Goal: Navigation & Orientation: Understand site structure

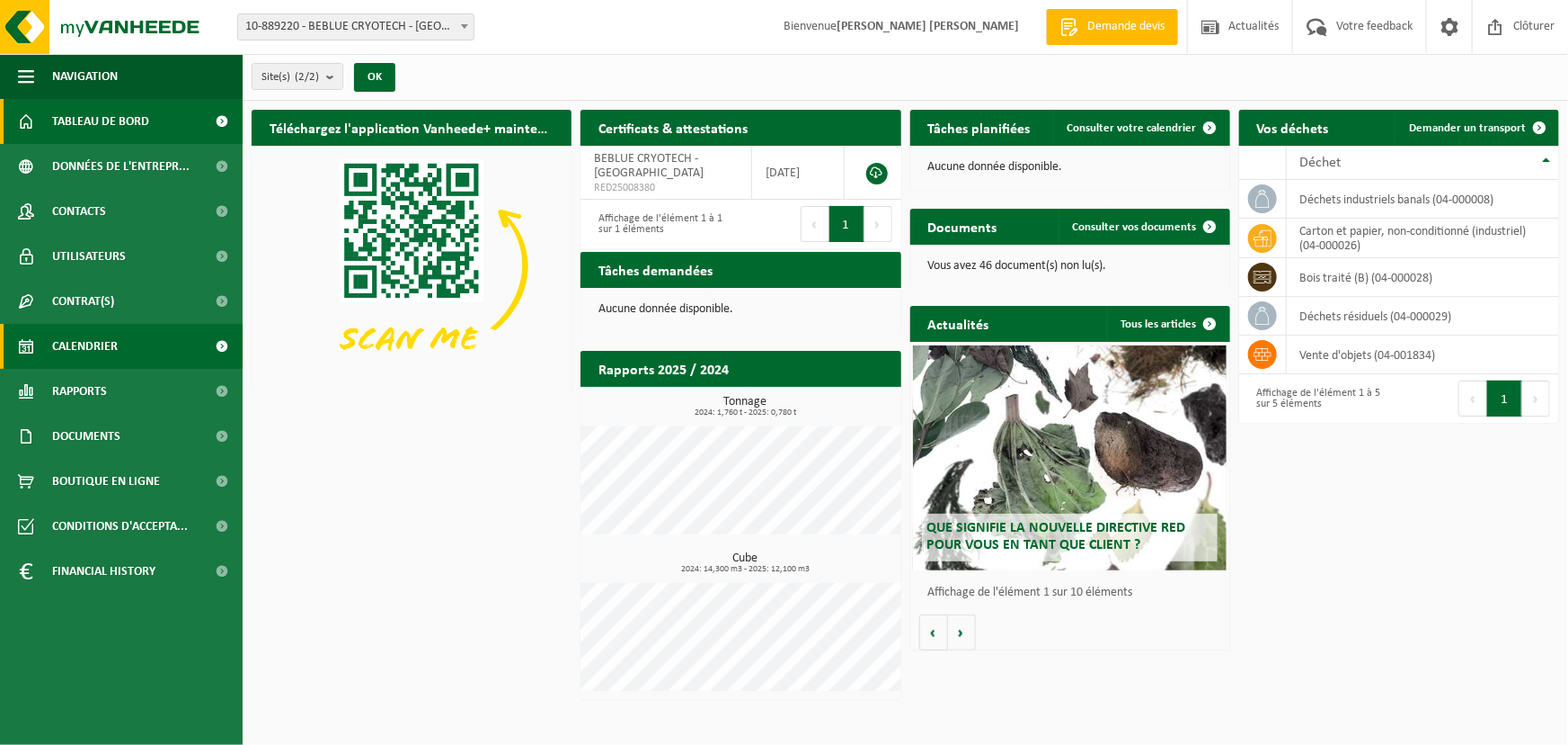
click at [103, 347] on span "Calendrier" at bounding box center [84, 346] width 65 height 45
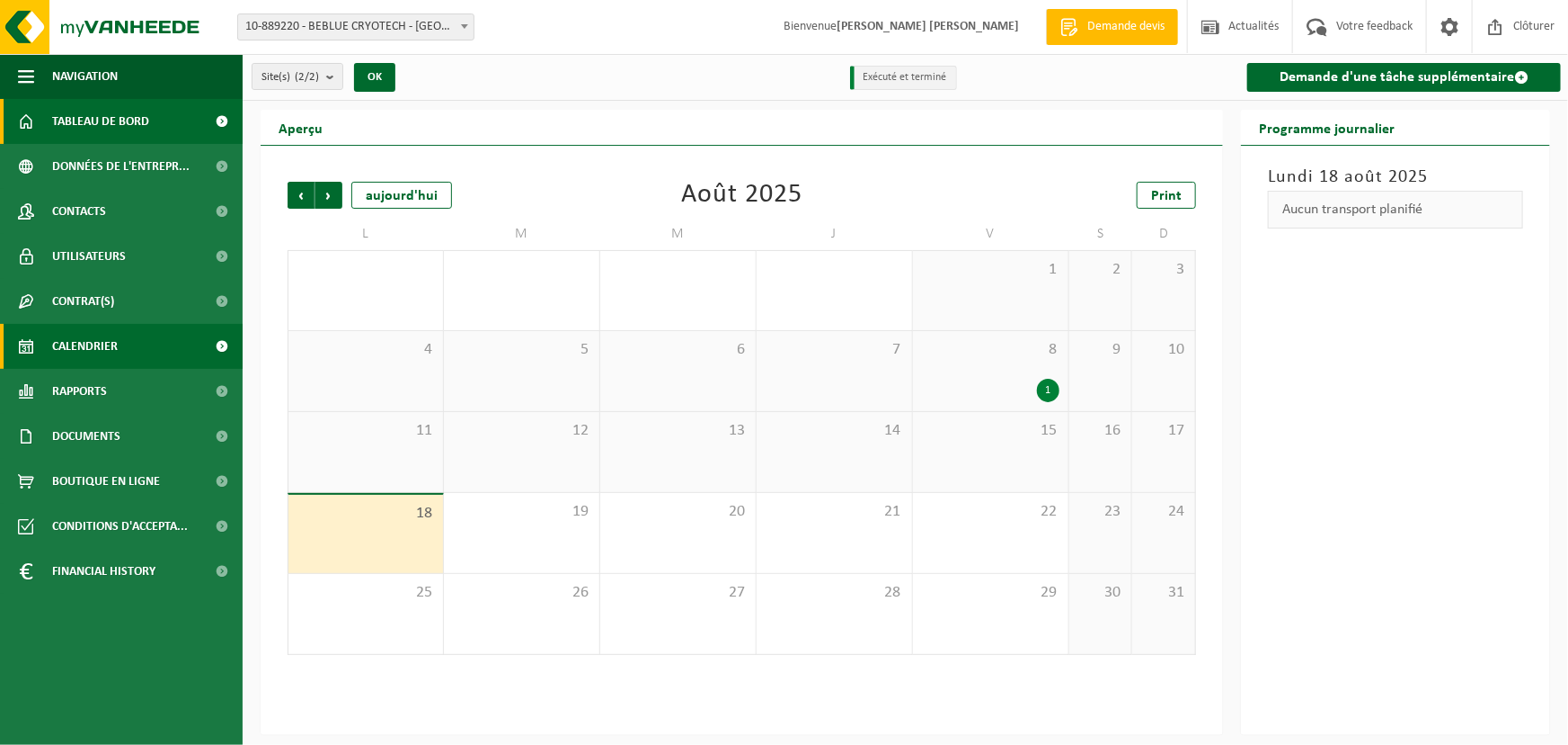
click at [73, 131] on span "Tableau de bord" at bounding box center [100, 121] width 97 height 45
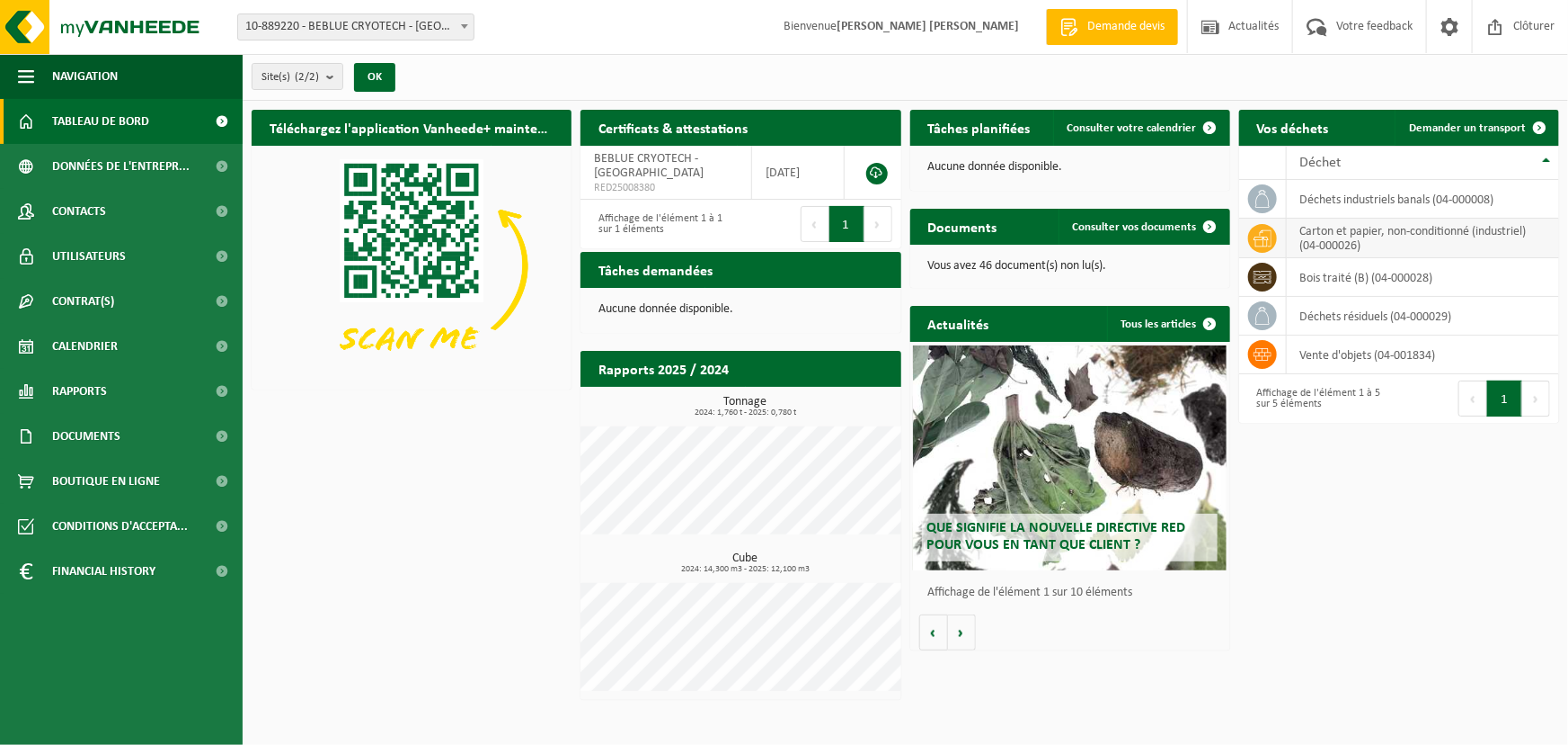
click at [1466, 237] on td "carton et papier, non-conditionné (industriel) (04-000026)" at bounding box center [1423, 238] width 272 height 40
click at [146, 167] on span "Données de l'entrepr..." at bounding box center [120, 167] width 137 height 45
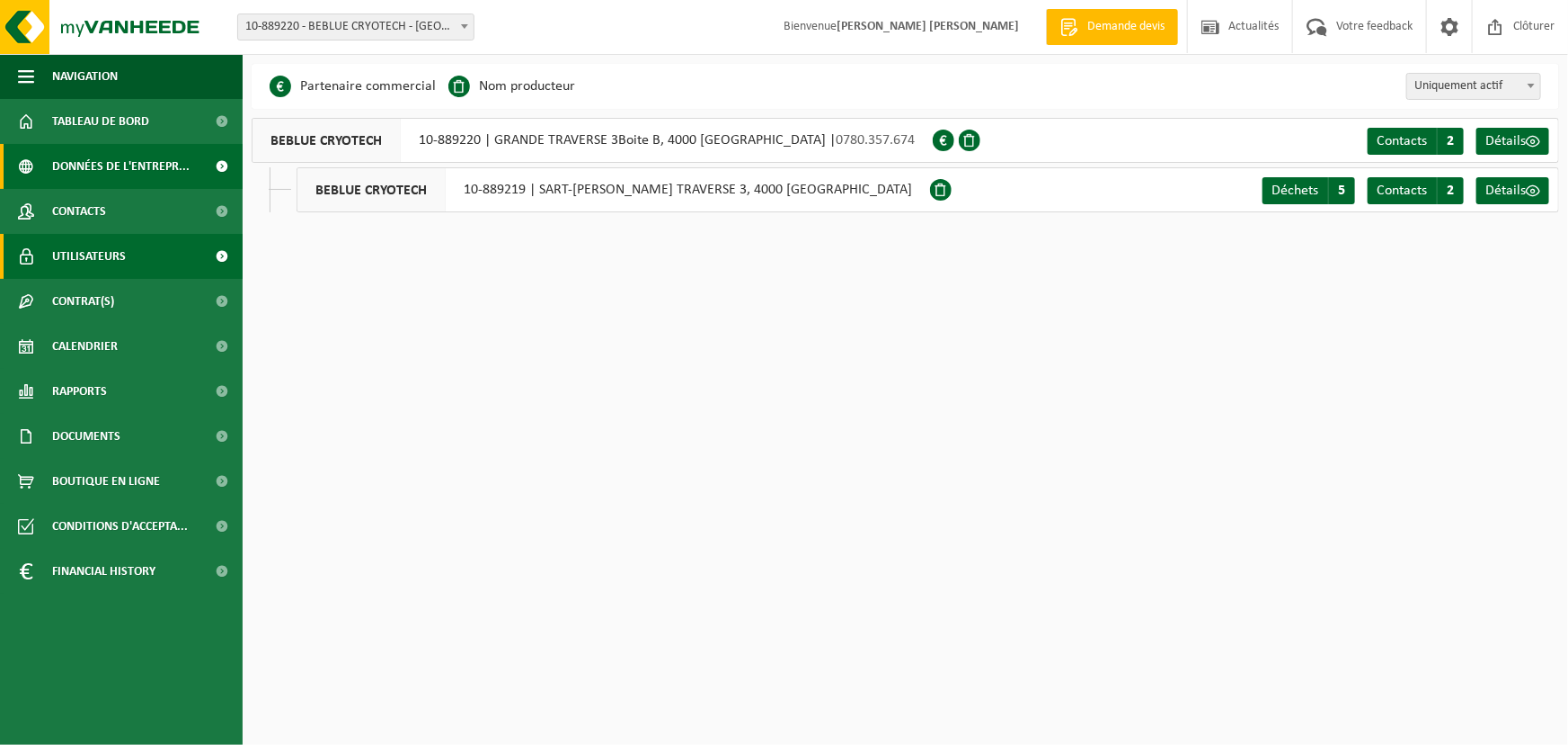
click at [99, 234] on span "Utilisateurs" at bounding box center [89, 256] width 74 height 45
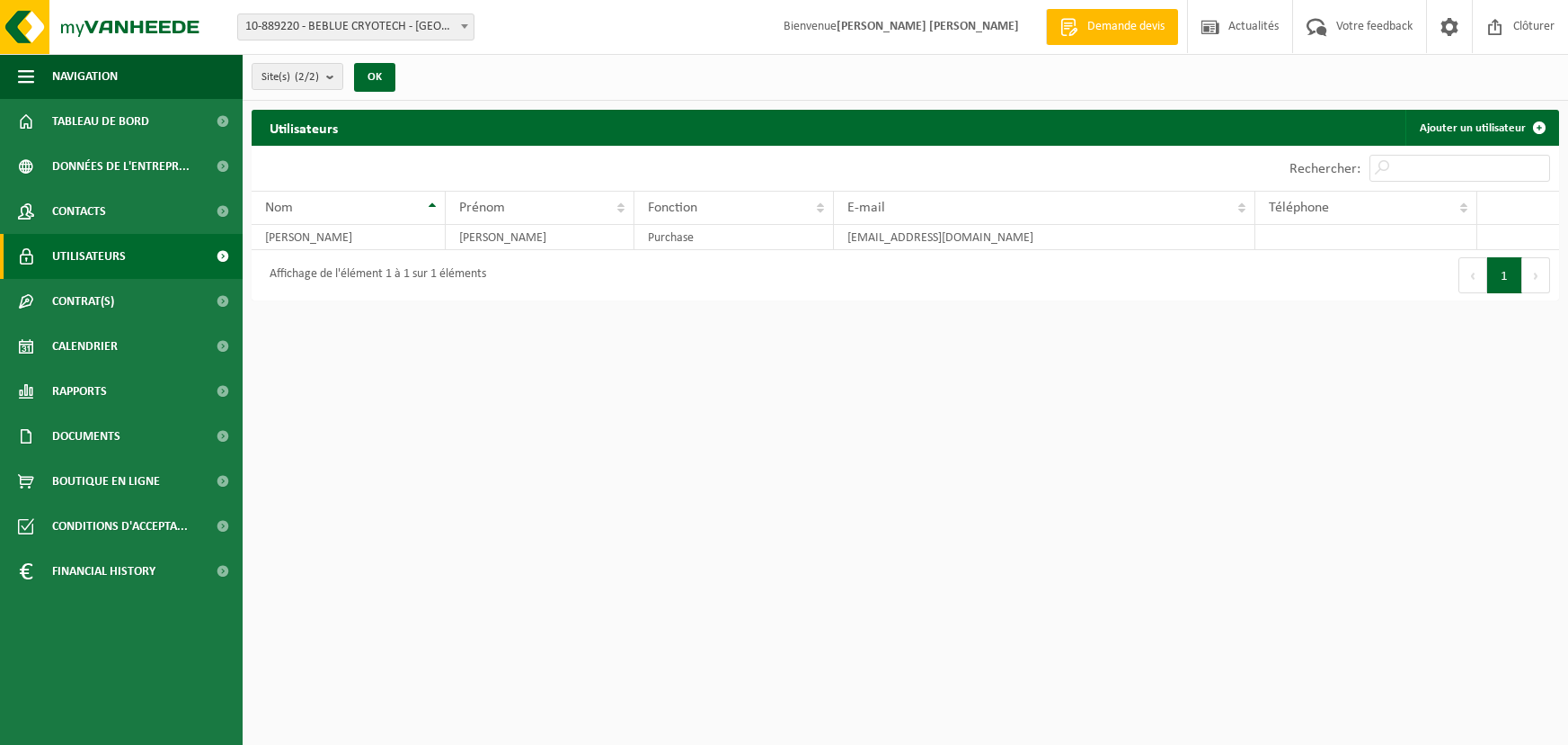
click at [107, 214] on link "Contacts" at bounding box center [121, 212] width 243 height 45
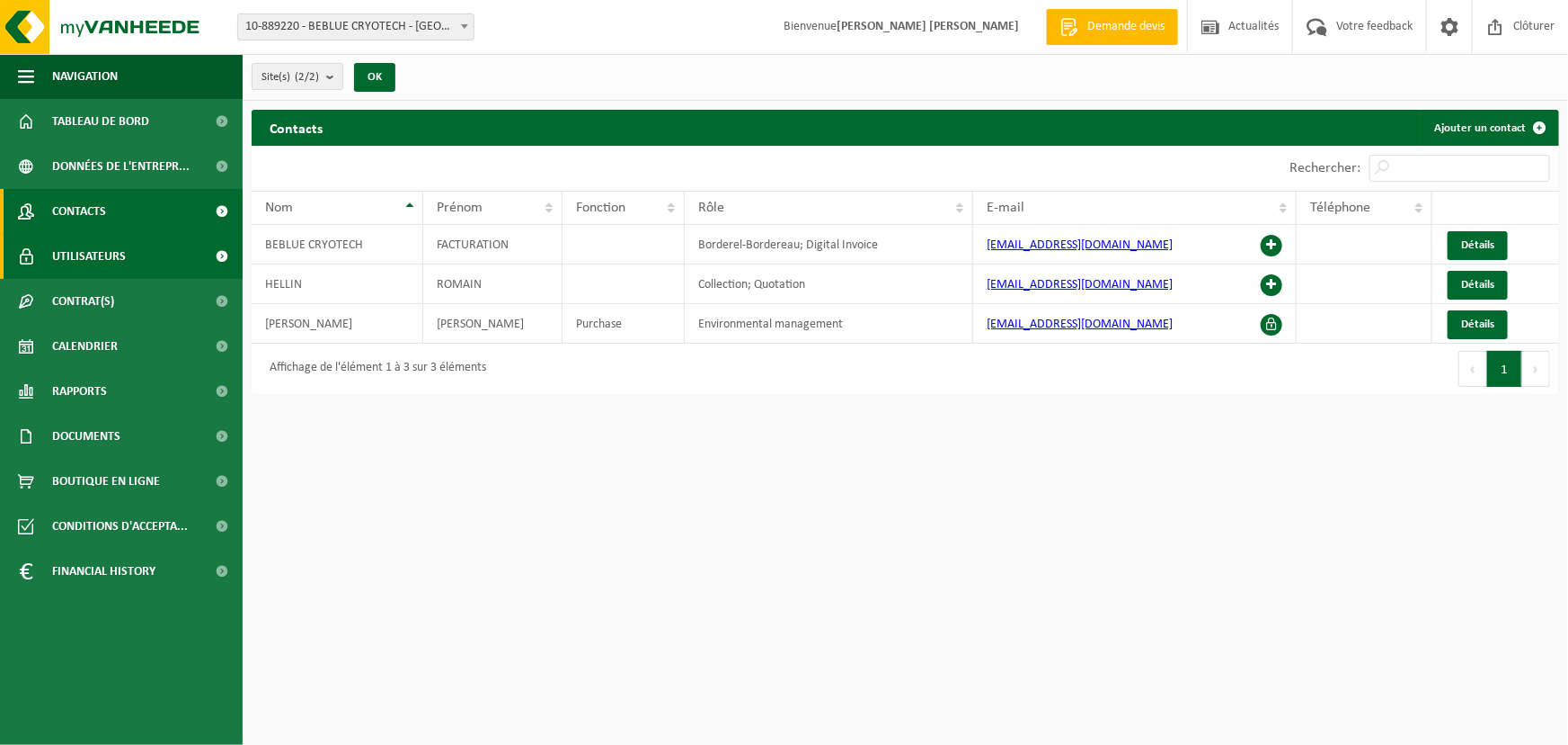
click at [105, 242] on span "Utilisateurs" at bounding box center [89, 256] width 74 height 45
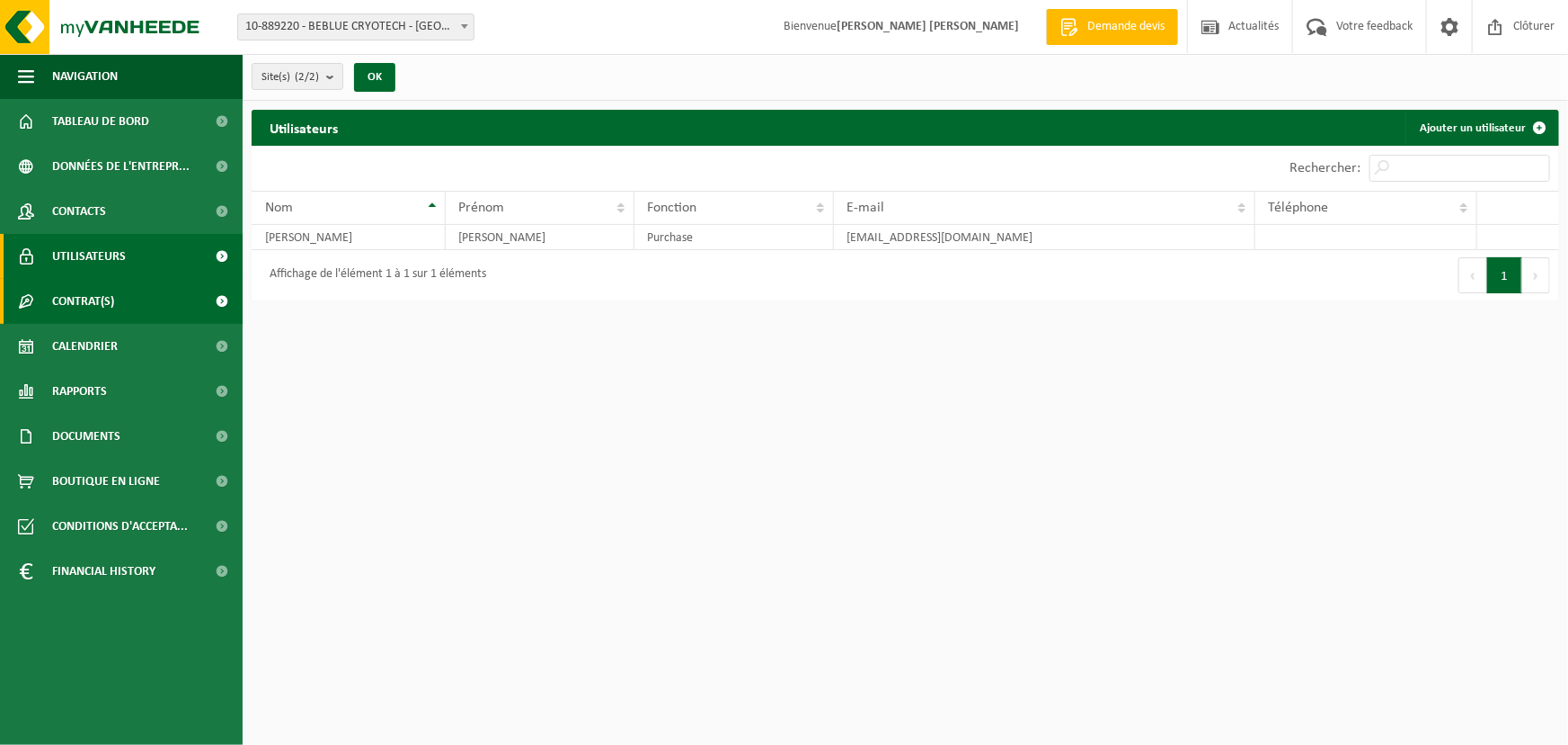
click at [89, 306] on span "Contrat(s)" at bounding box center [83, 301] width 62 height 45
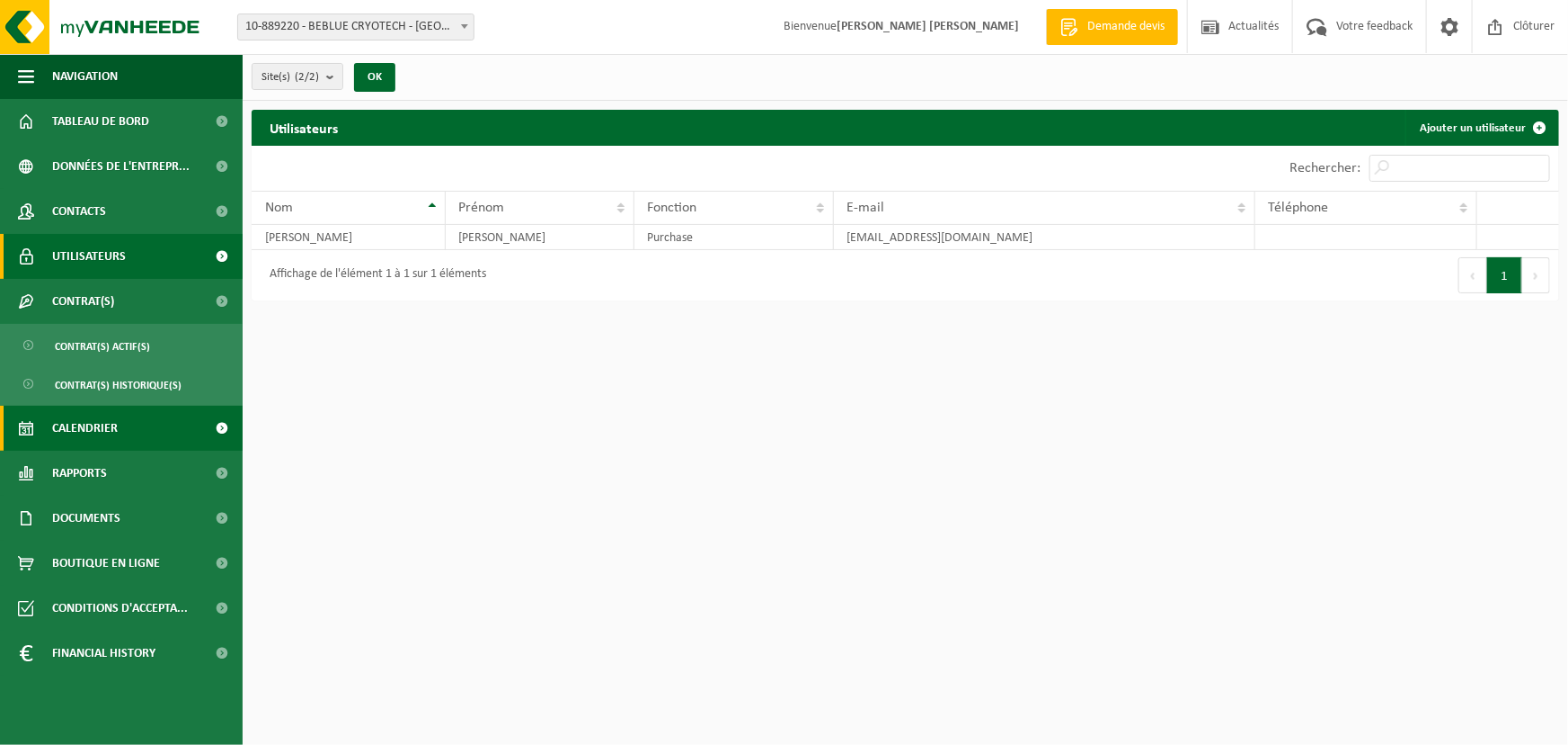
click at [93, 433] on span "Calendrier" at bounding box center [84, 428] width 65 height 45
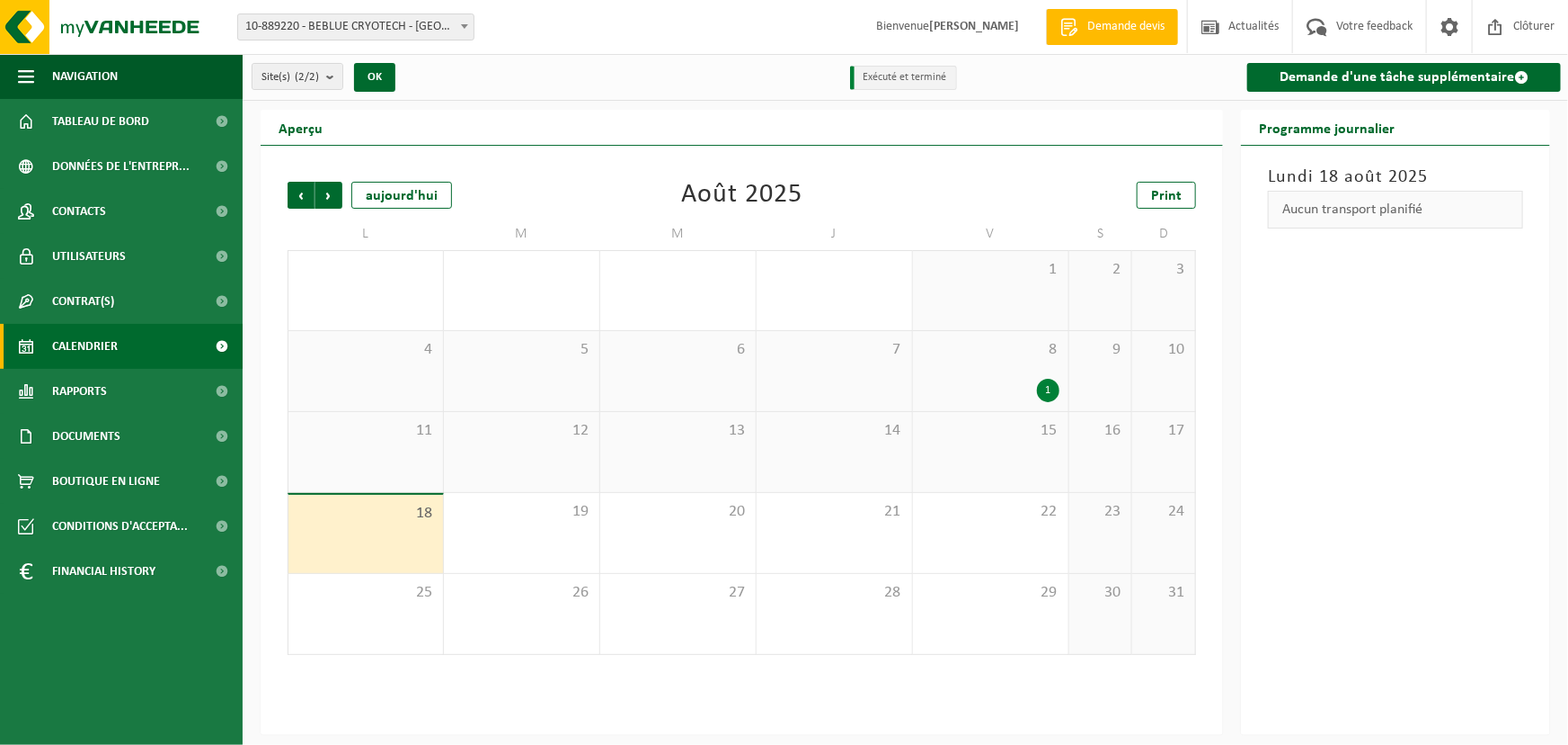
click at [660, 453] on div "13" at bounding box center [678, 451] width 156 height 80
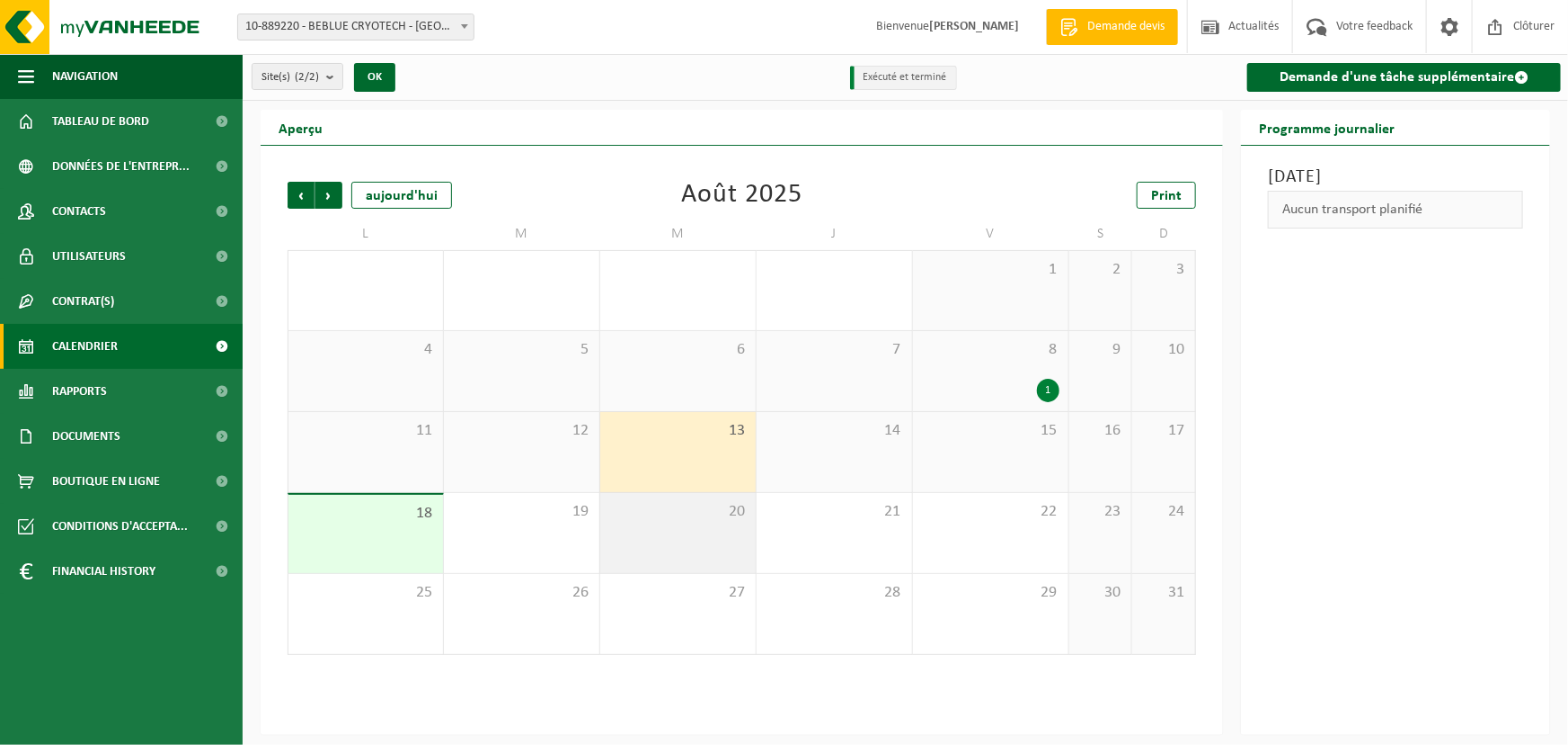
click at [669, 526] on div "20" at bounding box center [678, 532] width 156 height 80
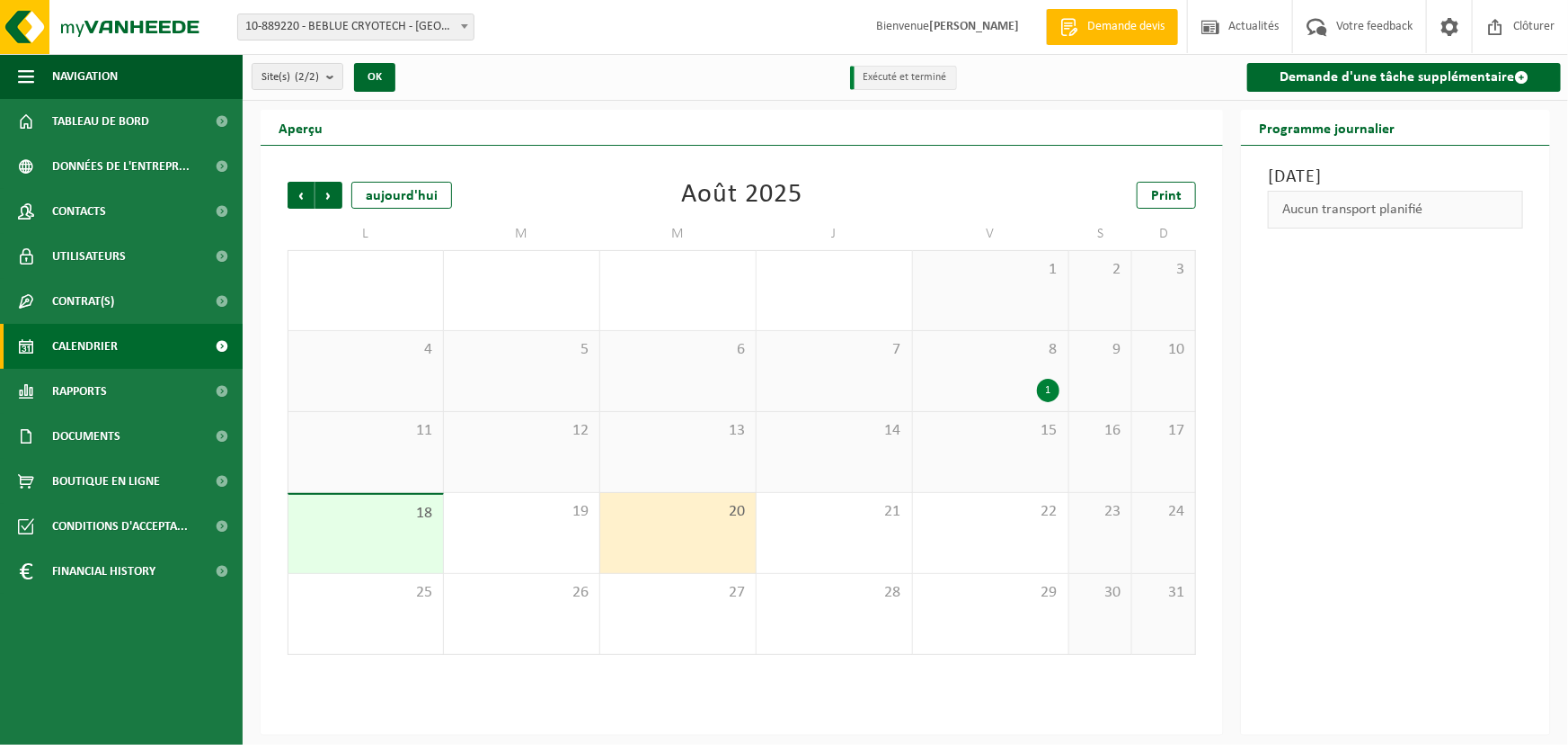
click at [632, 450] on div "13" at bounding box center [678, 451] width 156 height 80
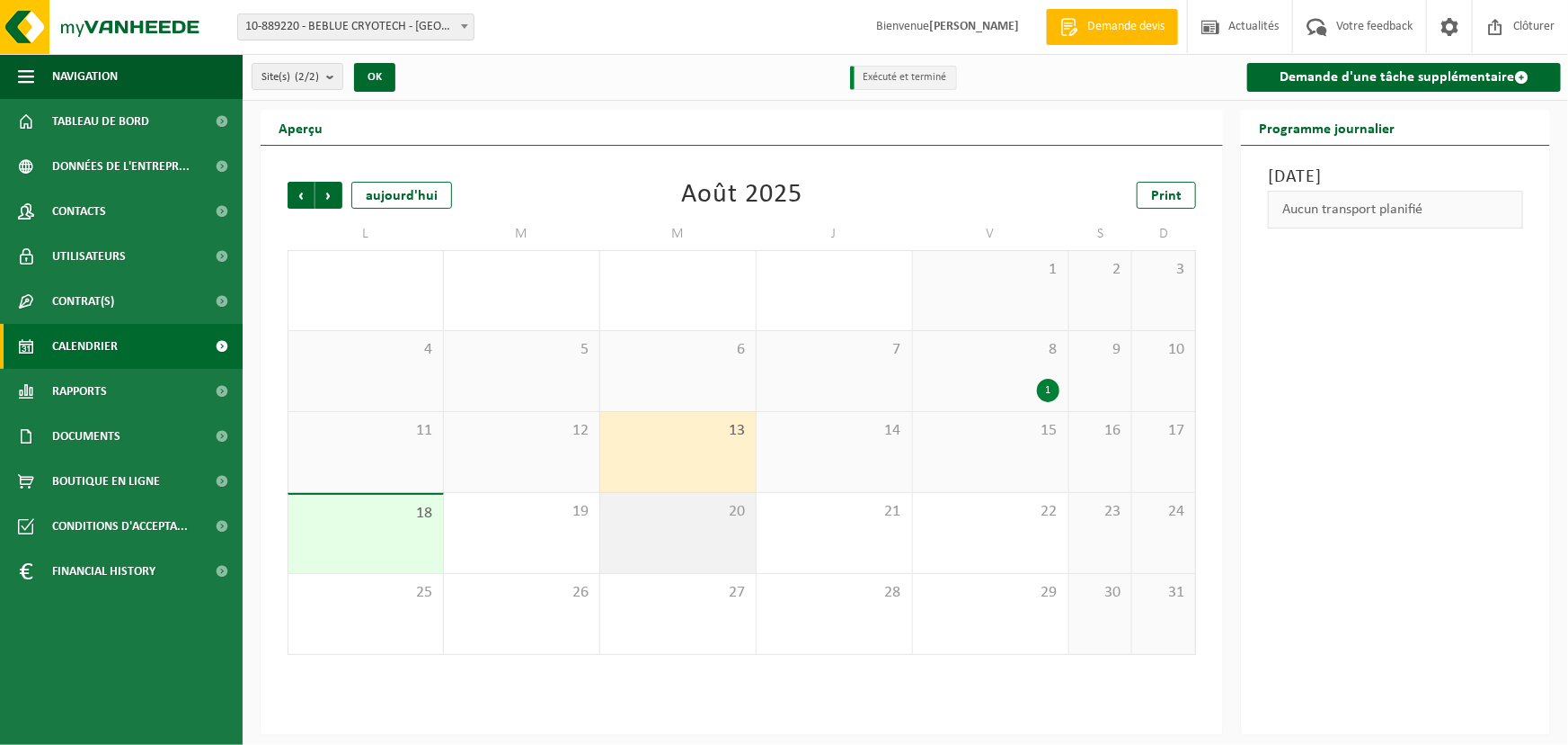
click at [621, 522] on div "20" at bounding box center [678, 532] width 156 height 80
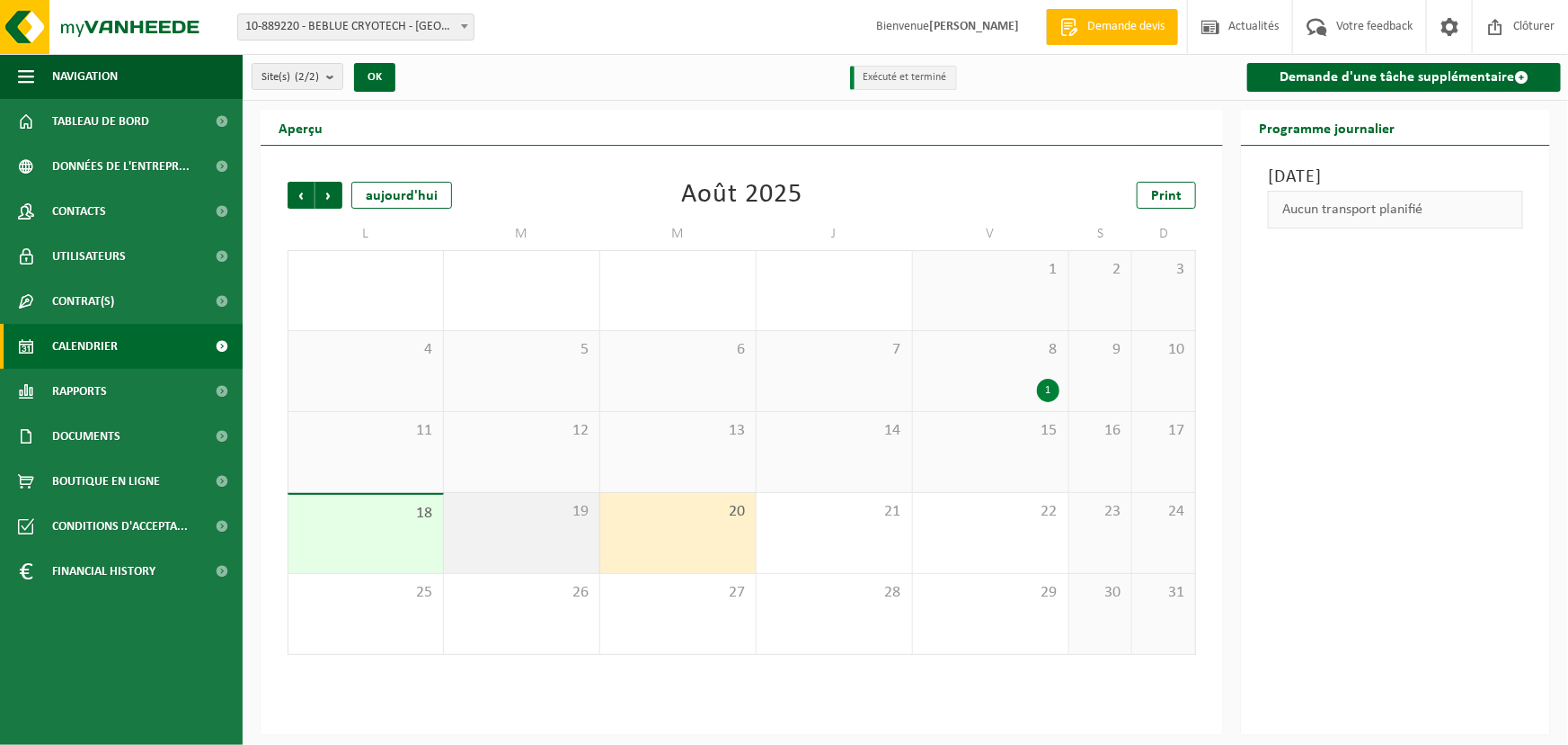
click at [505, 532] on div "19" at bounding box center [522, 532] width 156 height 80
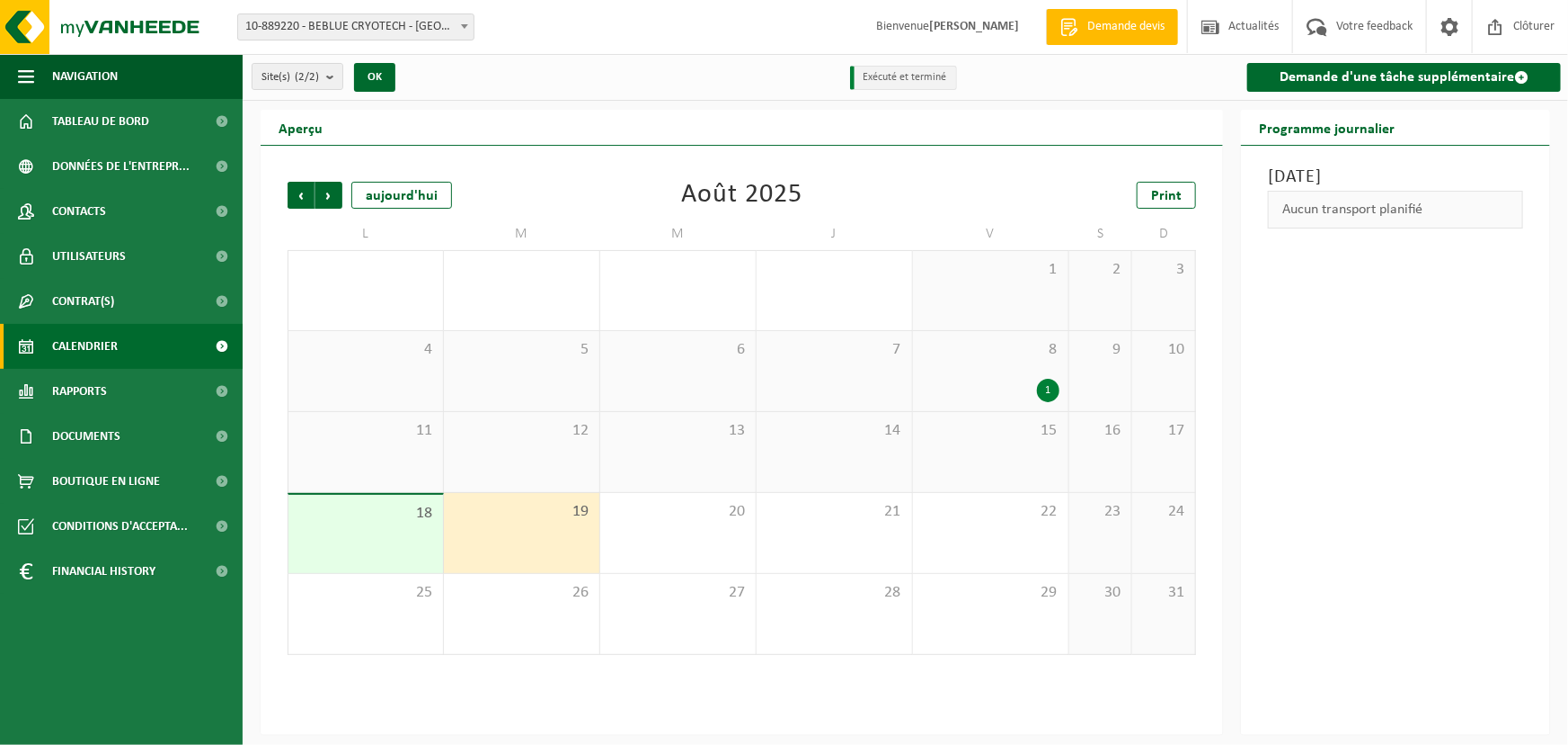
click at [394, 532] on div "18" at bounding box center [365, 533] width 155 height 78
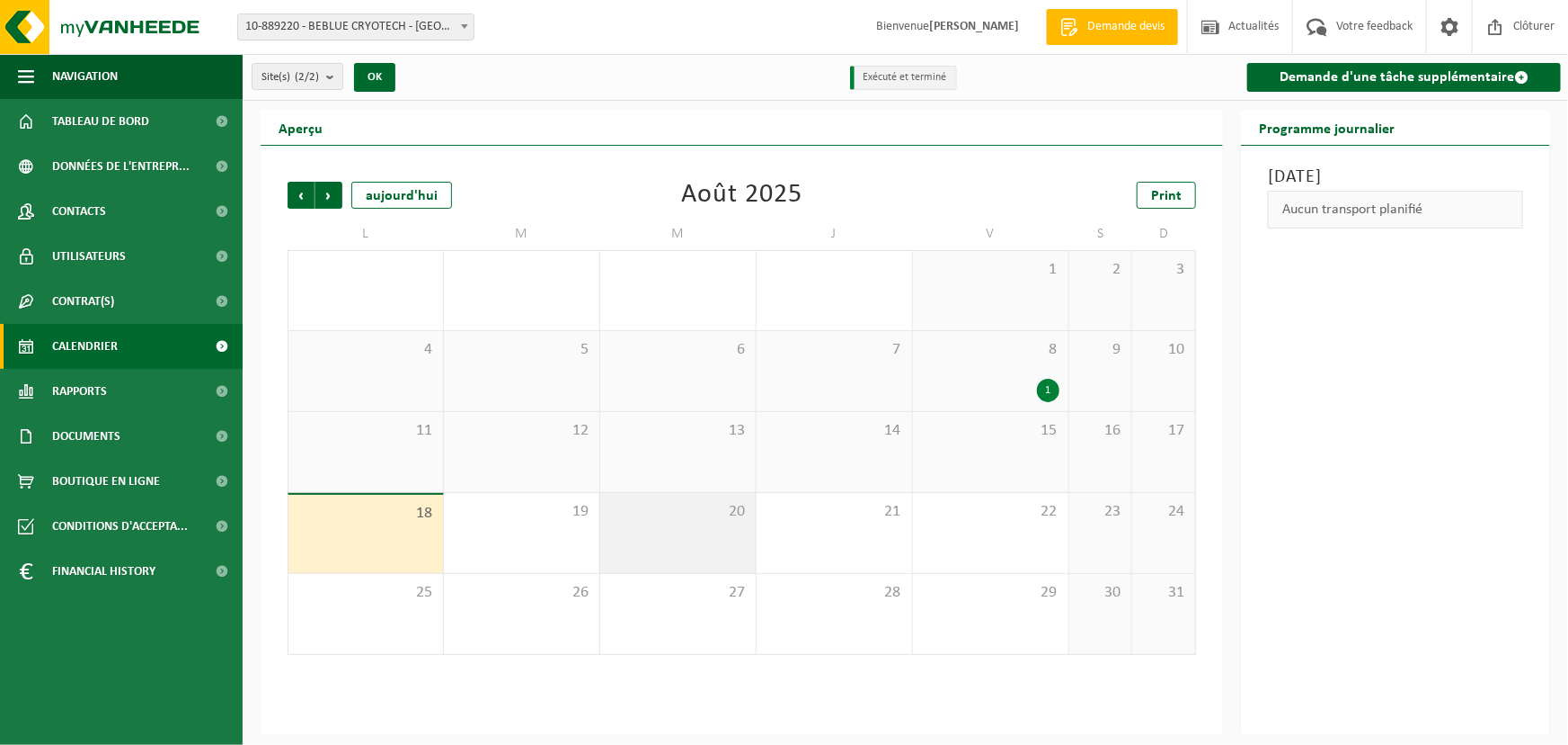
click at [630, 533] on div "20" at bounding box center [678, 532] width 156 height 80
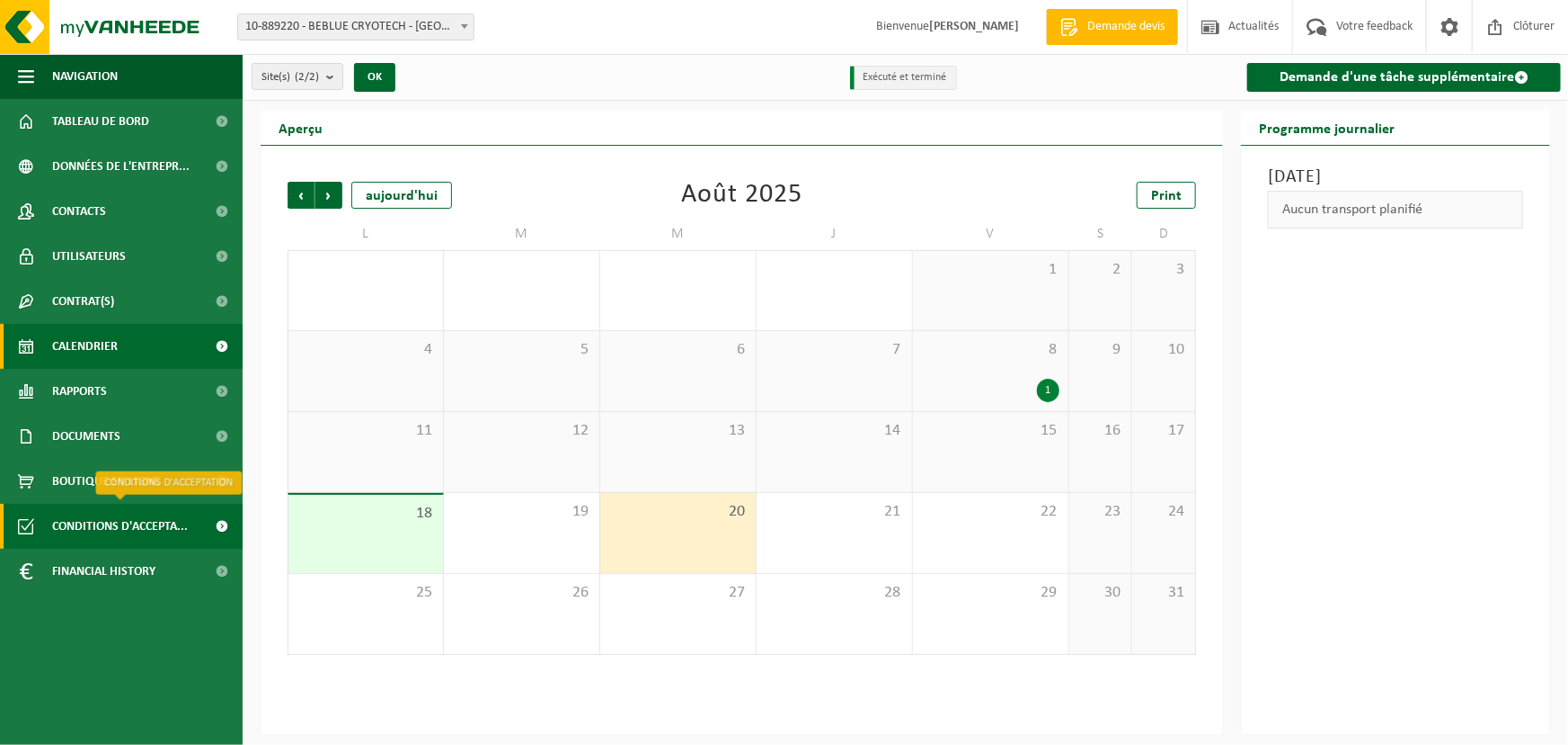
click at [117, 530] on span "Conditions d'accepta..." at bounding box center [119, 526] width 135 height 45
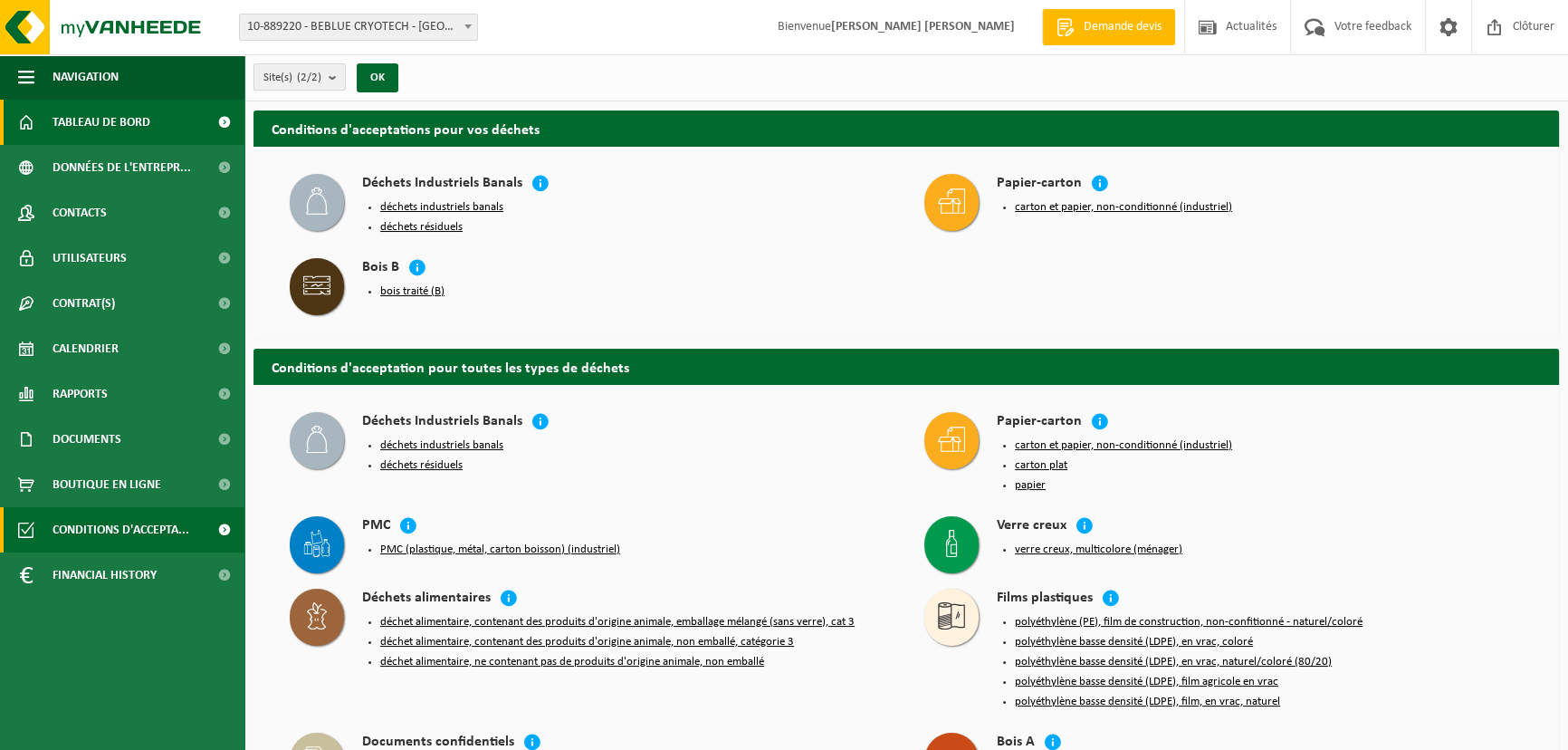
click at [127, 122] on span "Tableau de bord" at bounding box center [101, 122] width 98 height 45
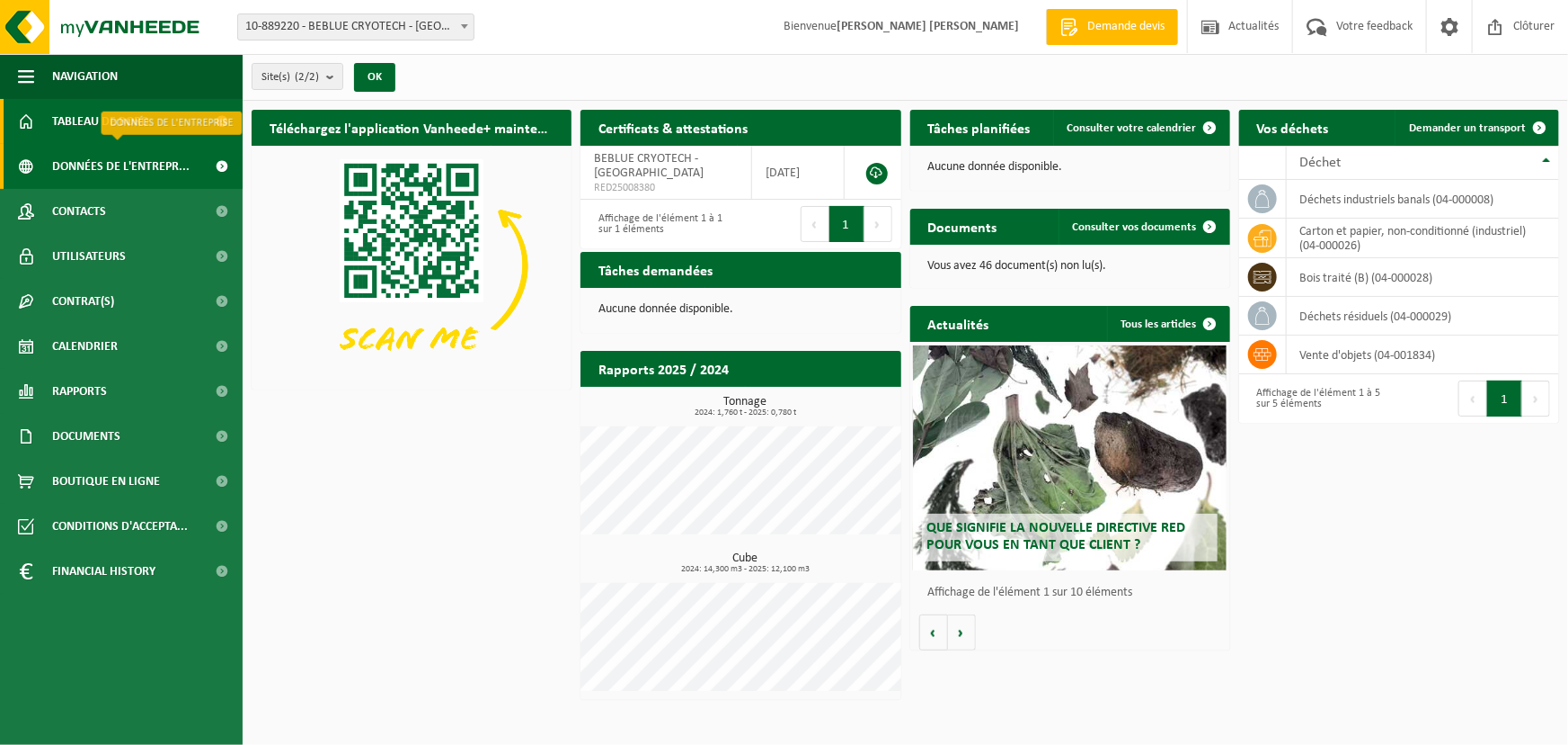
click at [109, 177] on span "Données de l'entrepr..." at bounding box center [120, 167] width 137 height 45
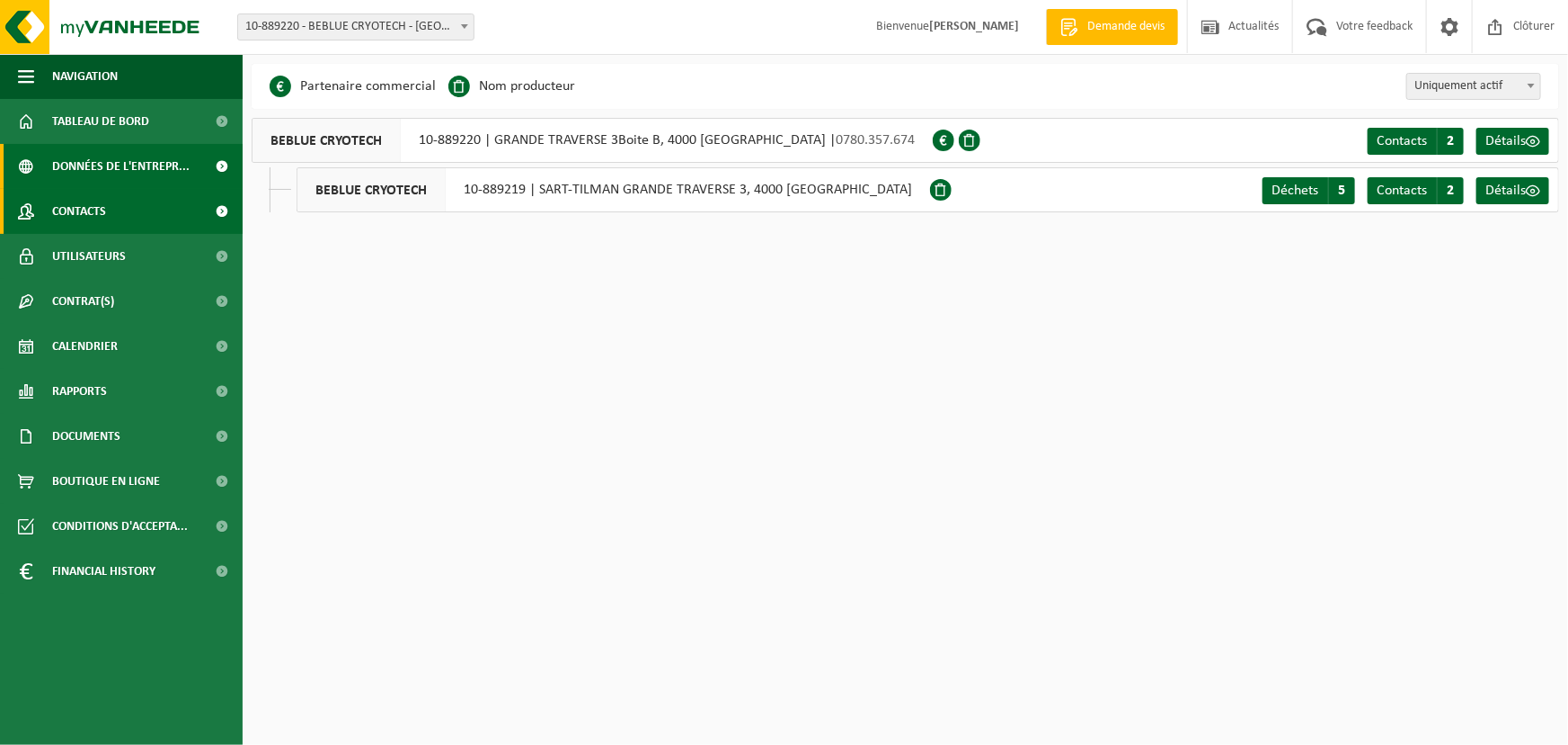
click at [108, 210] on link "Contacts" at bounding box center [121, 212] width 243 height 45
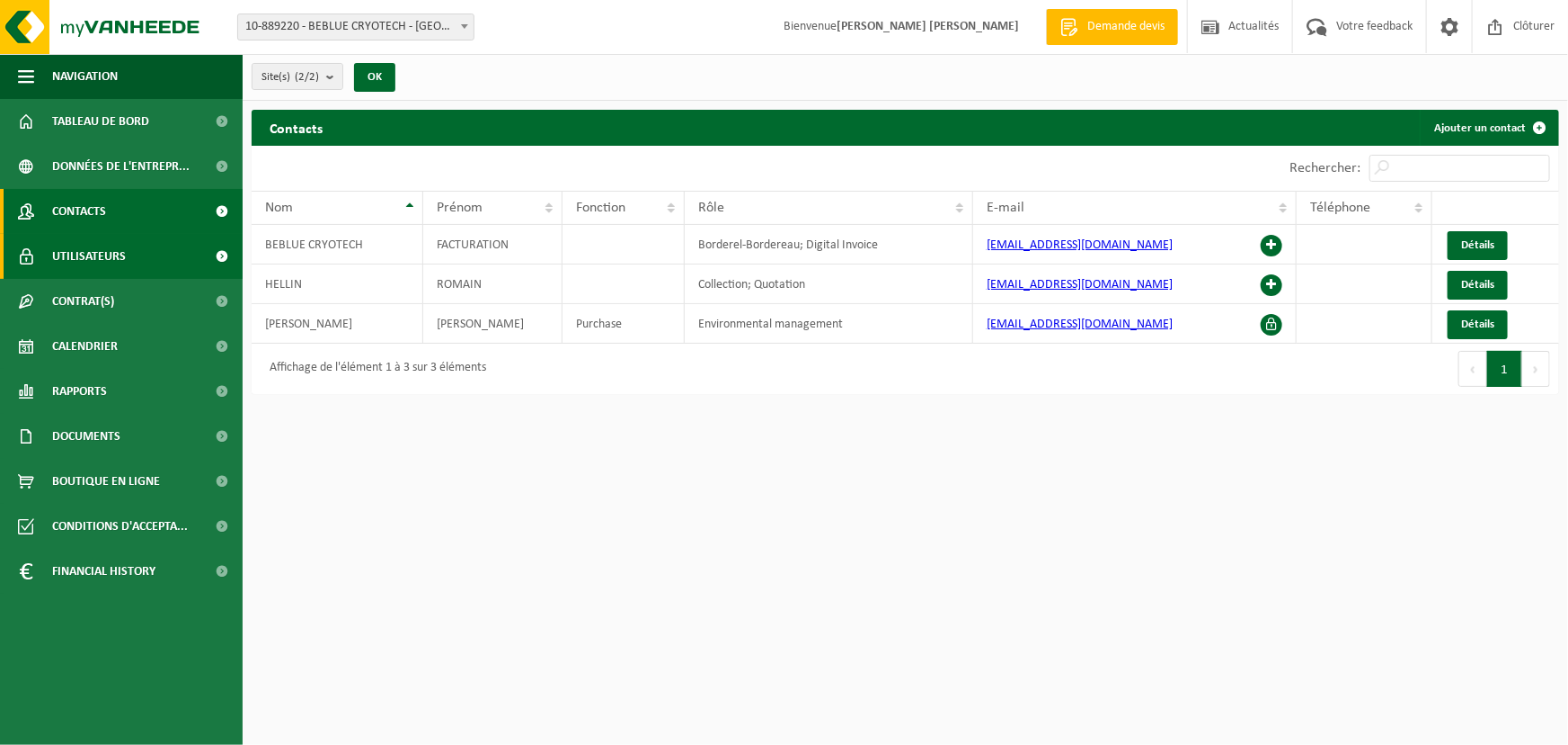
click at [103, 255] on span "Utilisateurs" at bounding box center [89, 256] width 74 height 45
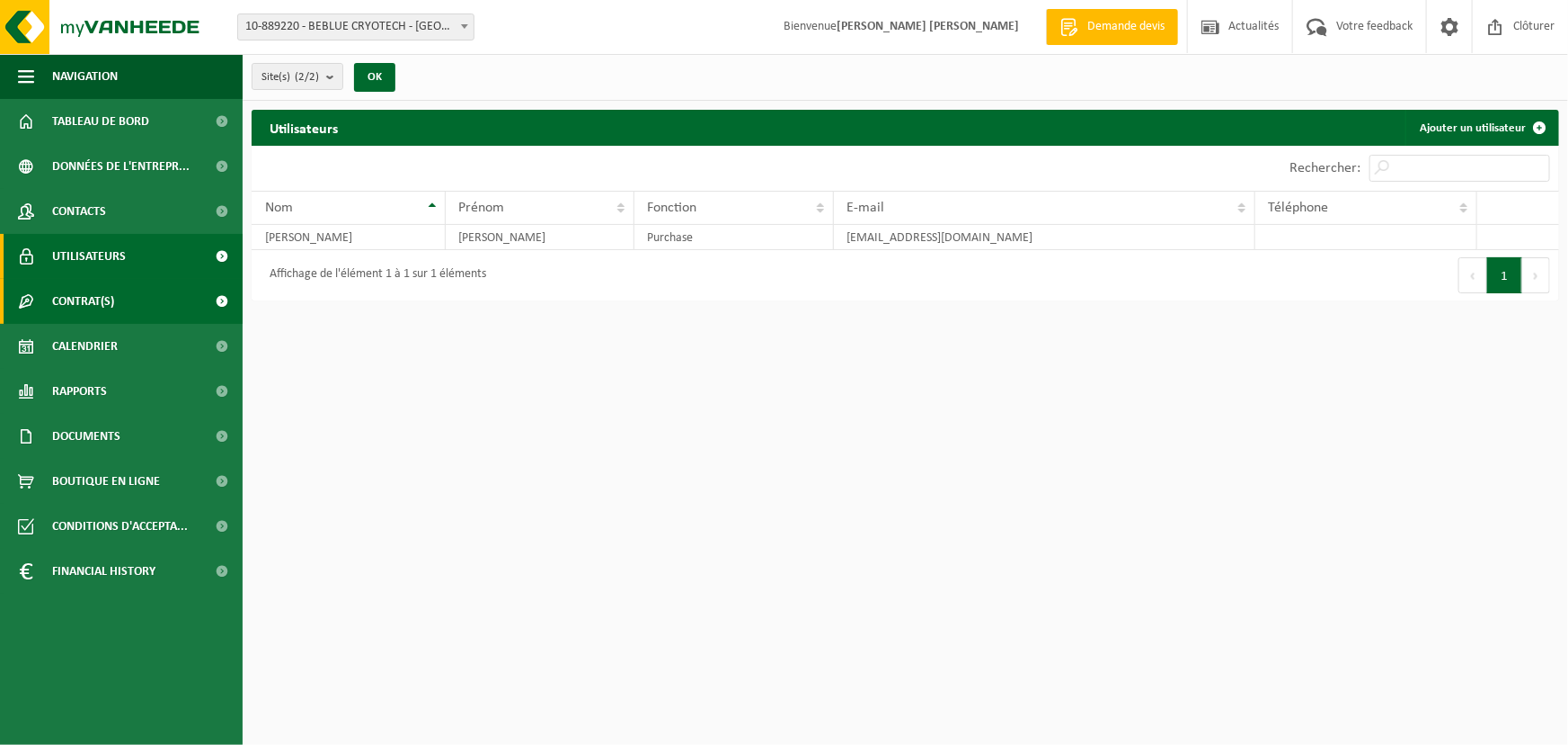
click at [110, 288] on span "Contrat(s)" at bounding box center [83, 301] width 62 height 45
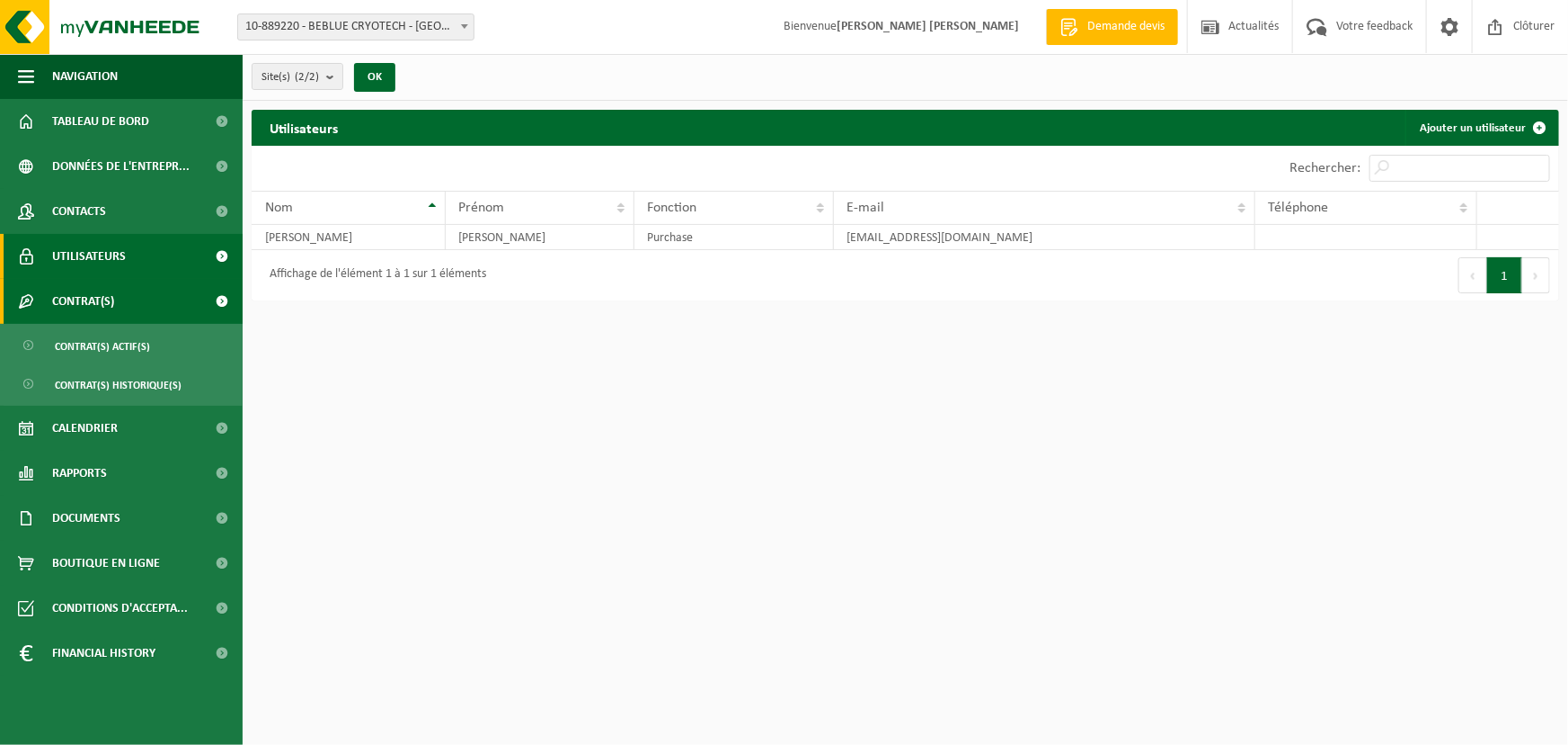
click at [110, 288] on span "Contrat(s)" at bounding box center [83, 301] width 62 height 45
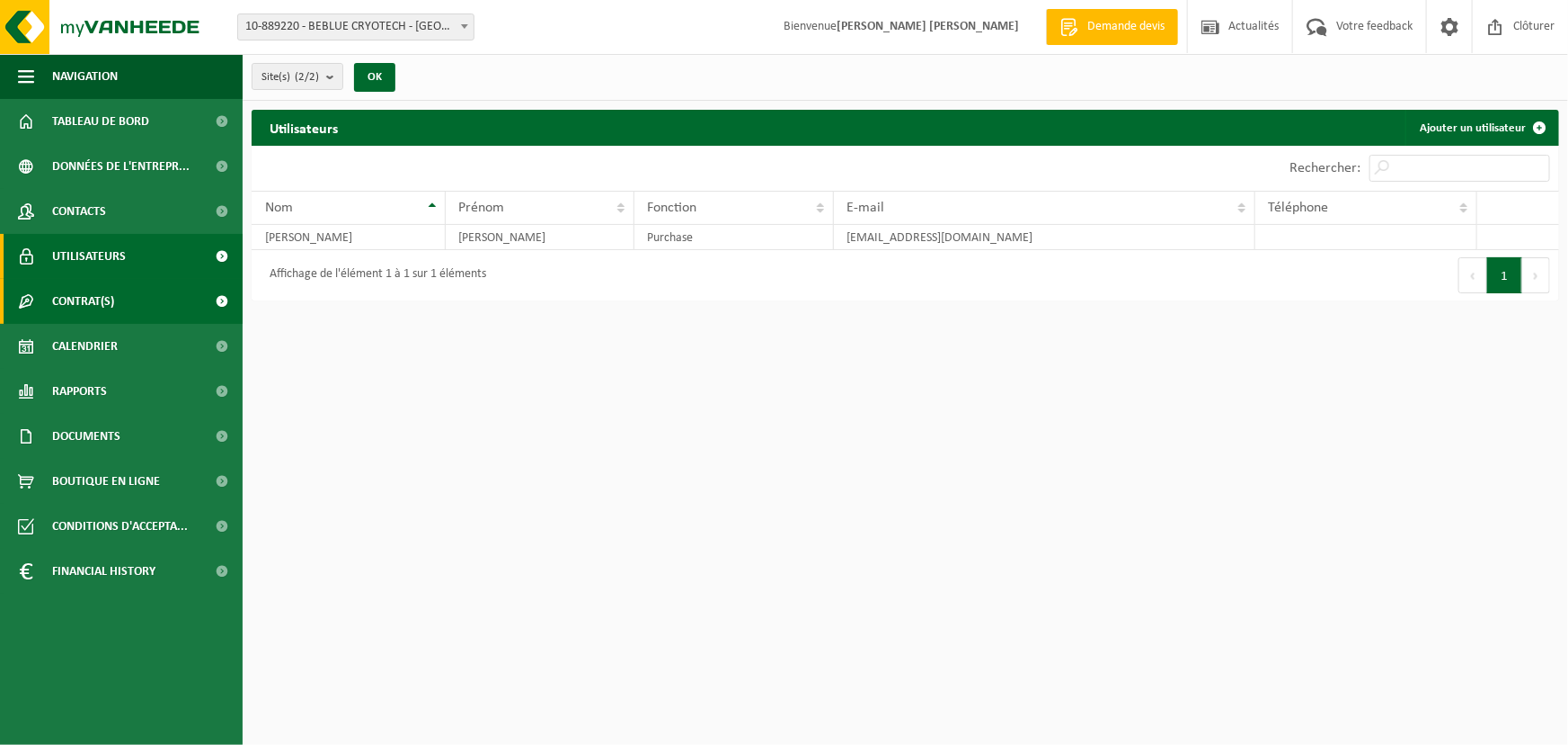
click at [110, 294] on span "Contrat(s)" at bounding box center [83, 301] width 62 height 45
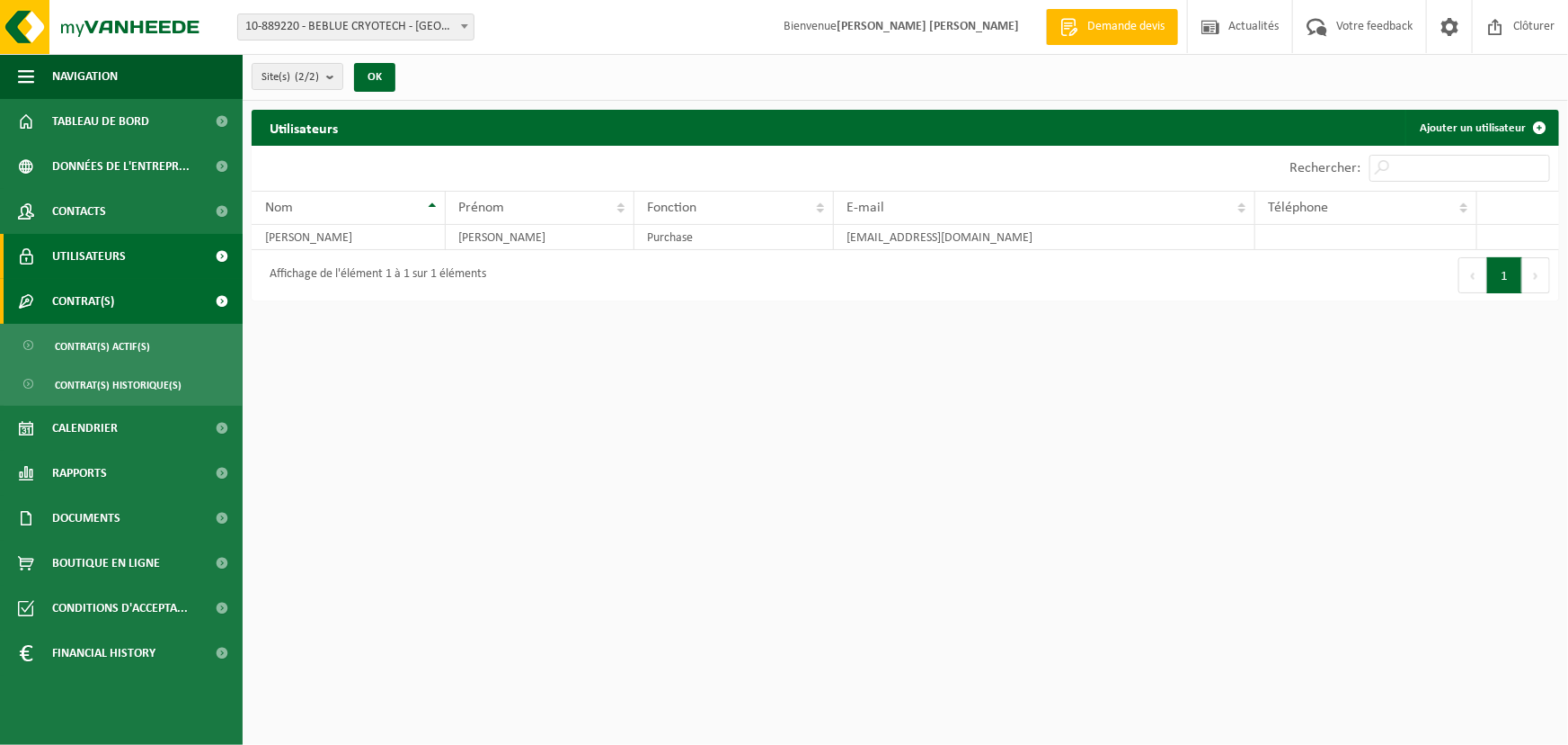
click at [101, 296] on span "Contrat(s)" at bounding box center [83, 301] width 62 height 45
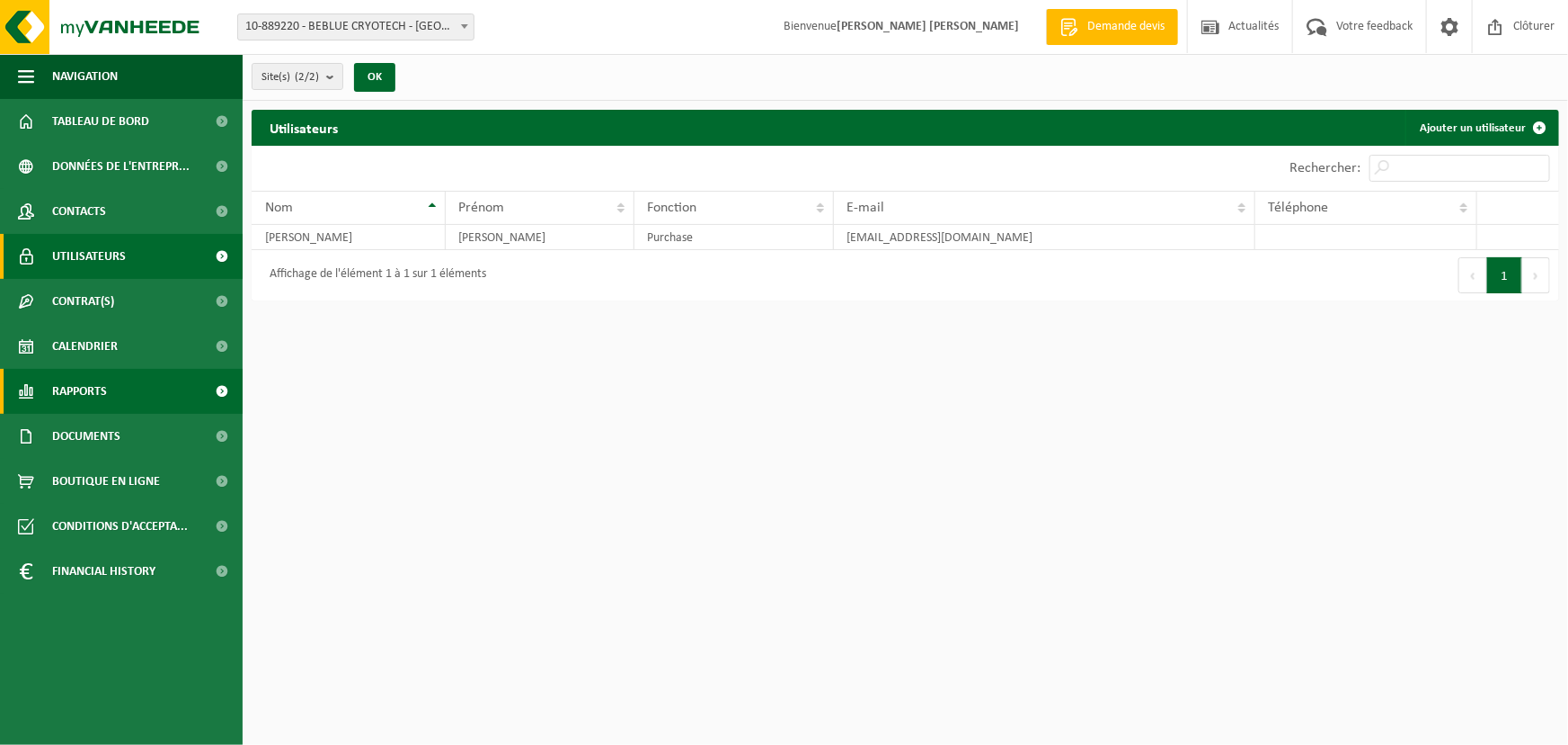
click at [117, 391] on link "Rapports" at bounding box center [121, 391] width 243 height 45
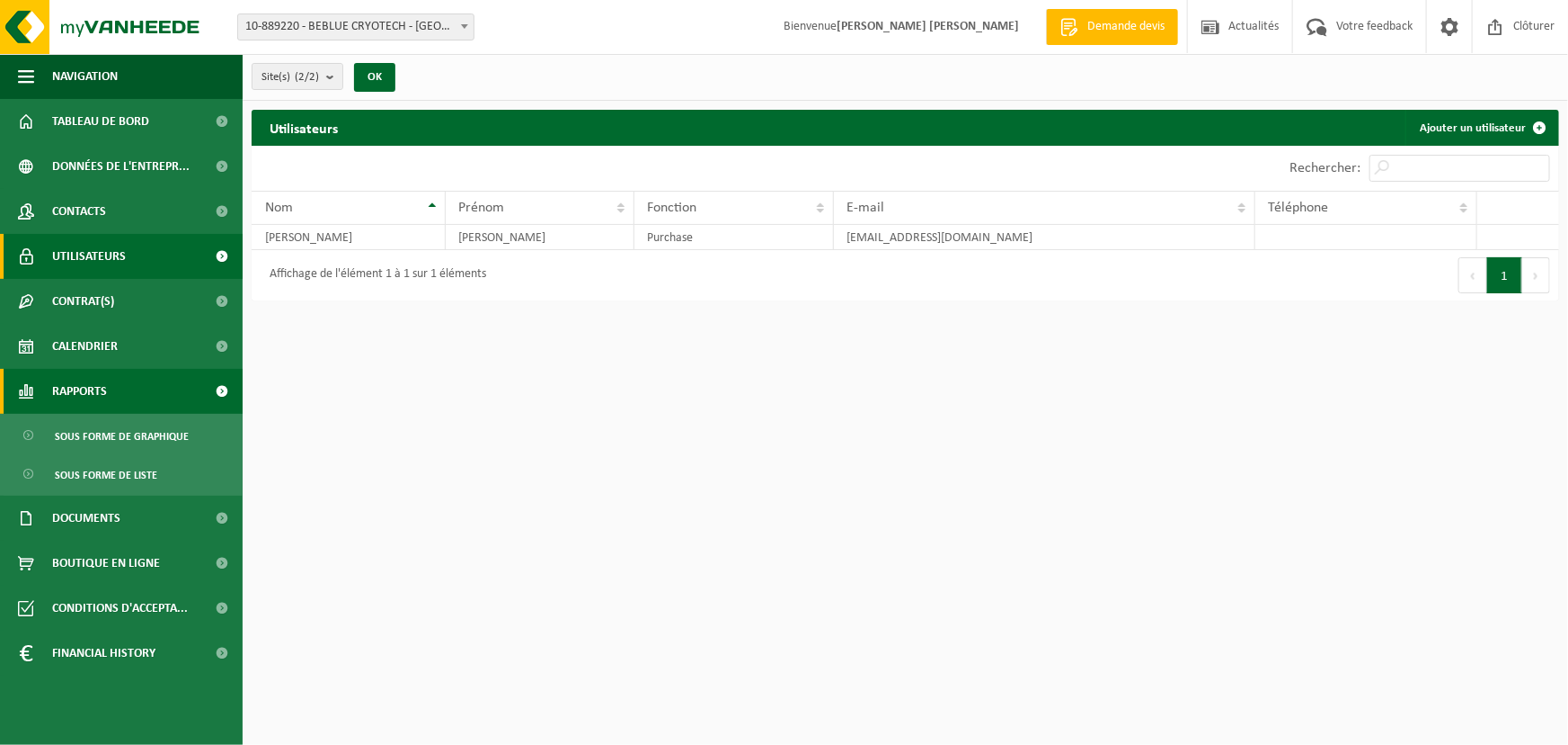
click at [117, 394] on link "Rapports" at bounding box center [121, 391] width 243 height 45
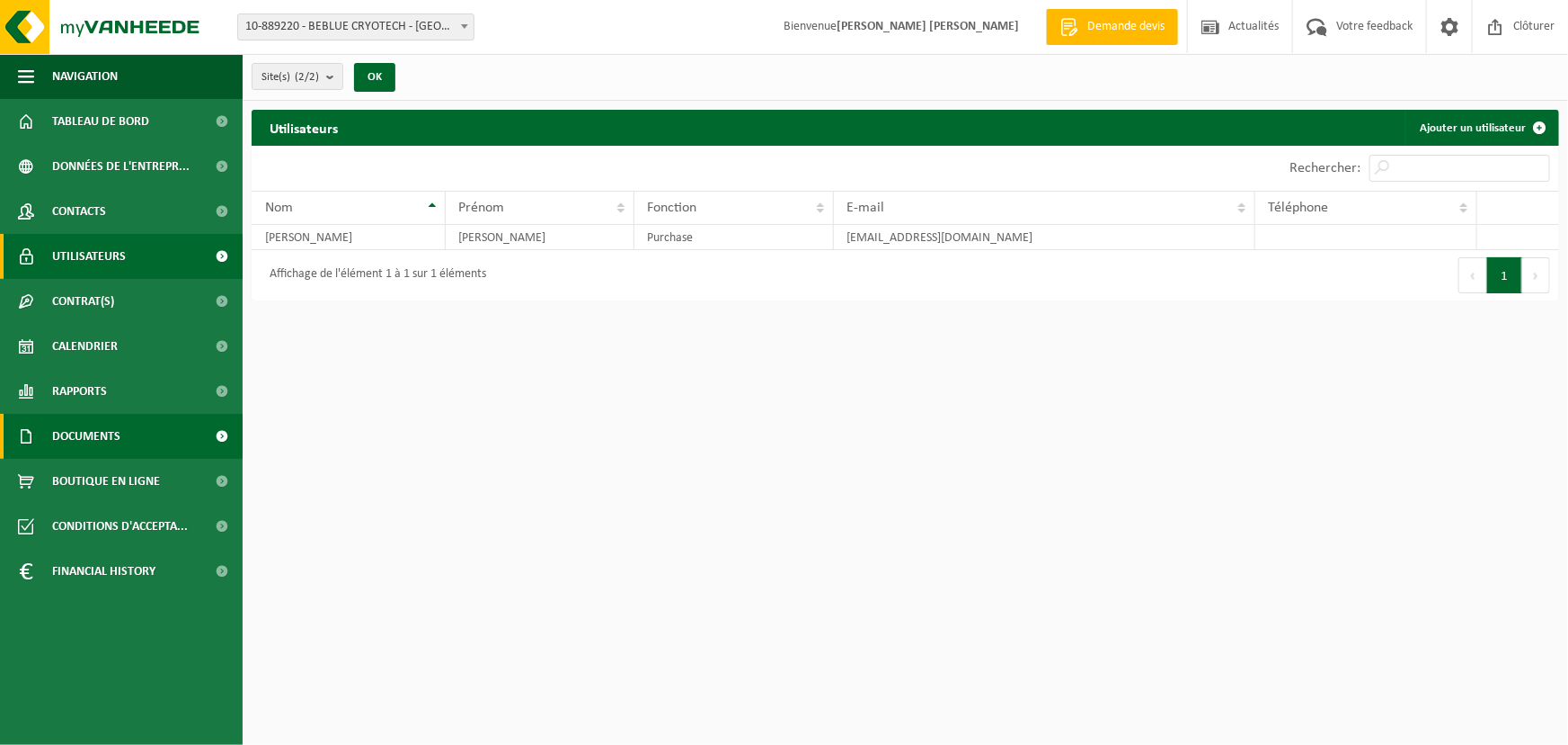
click at [118, 448] on span "Documents" at bounding box center [86, 436] width 68 height 45
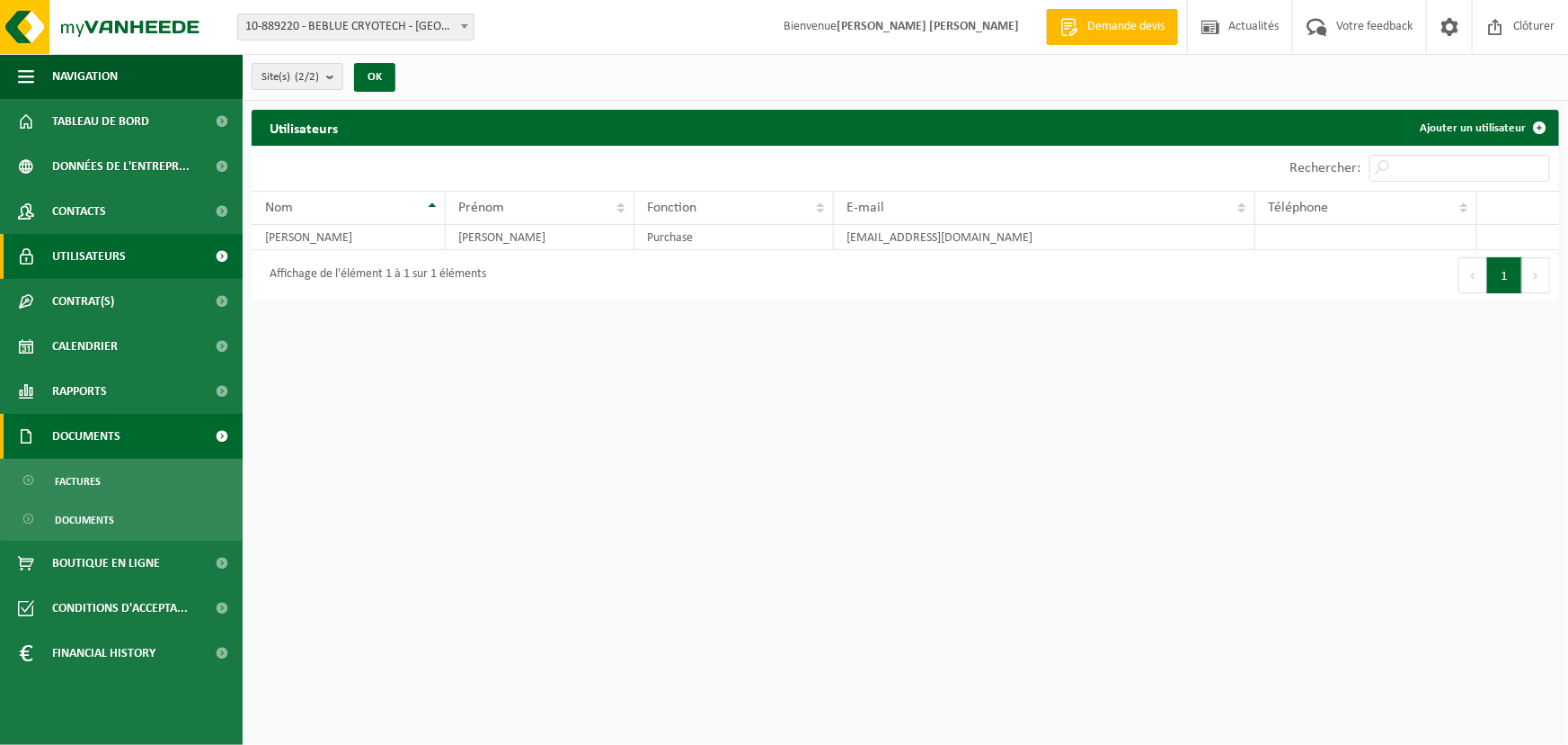
click at [118, 448] on span "Documents" at bounding box center [86, 436] width 68 height 45
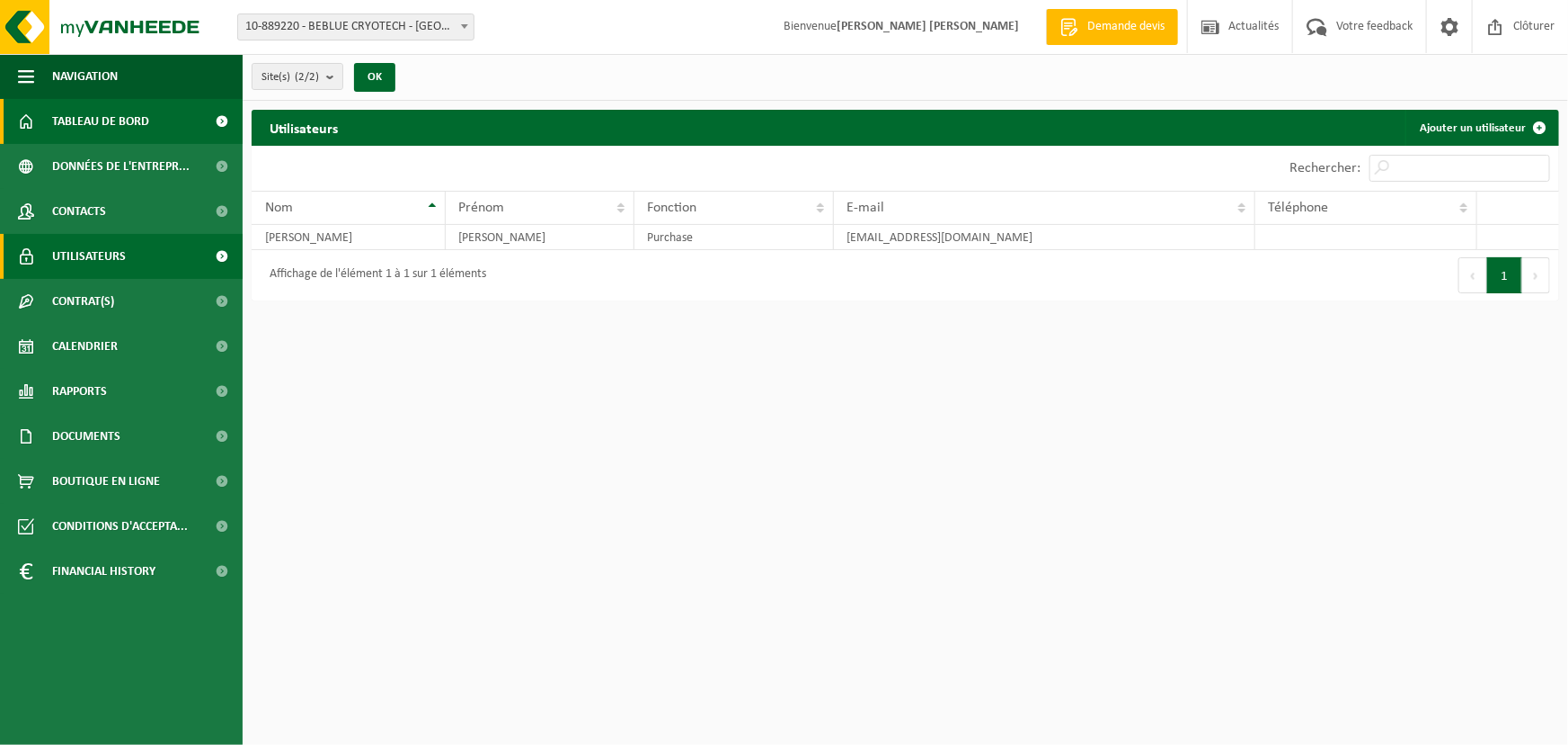
click at [90, 116] on span "Tableau de bord" at bounding box center [100, 121] width 97 height 45
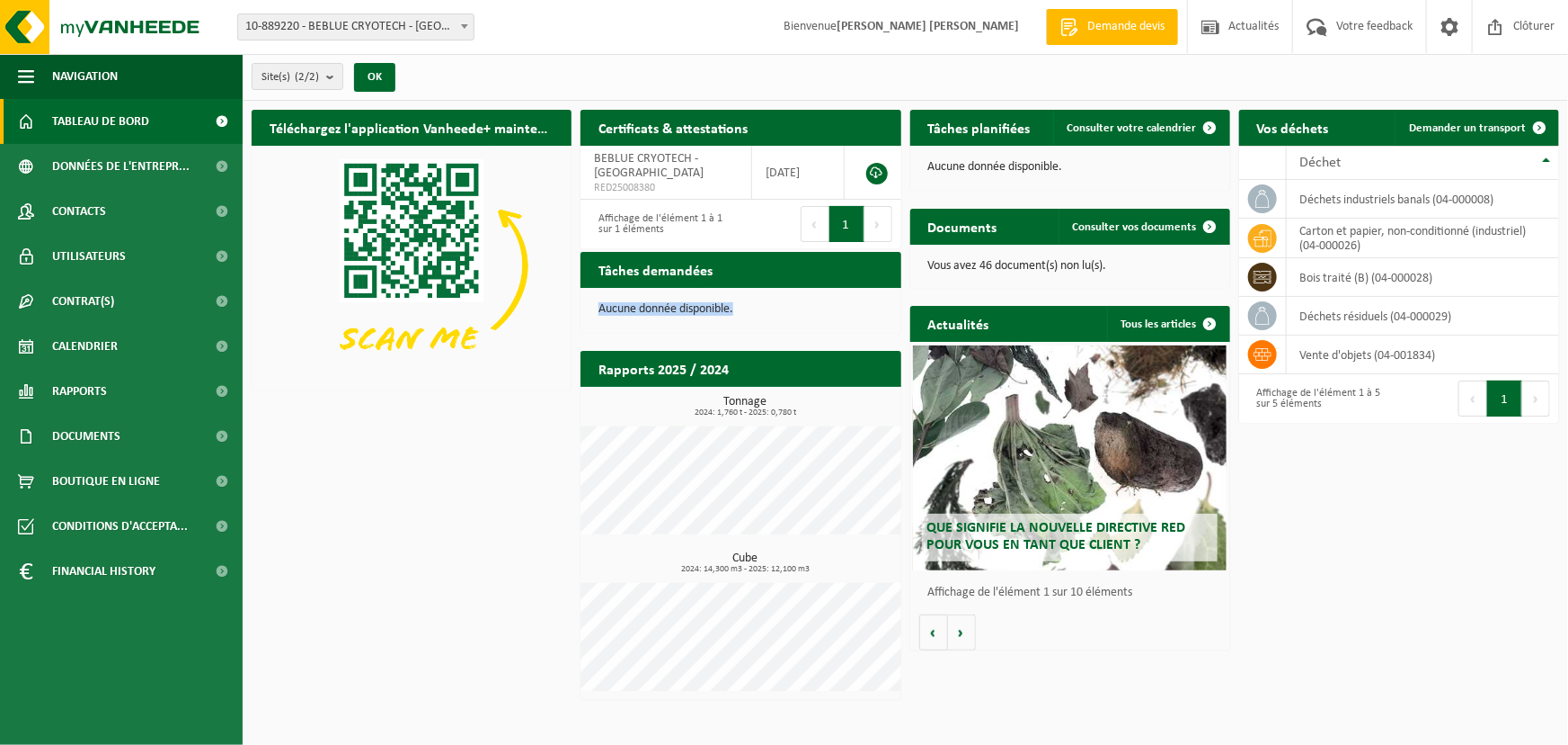
drag, startPoint x: 746, startPoint y: 310, endPoint x: 595, endPoint y: 299, distance: 151.4
click at [595, 299] on div "Aucune donnée disponible." at bounding box center [741, 309] width 320 height 43
drag, startPoint x: 1069, startPoint y: 164, endPoint x: 973, endPoint y: 180, distance: 97.3
click at [978, 176] on div "Aucune donnée disponible." at bounding box center [1070, 167] width 320 height 43
